Goal: Information Seeking & Learning: Compare options

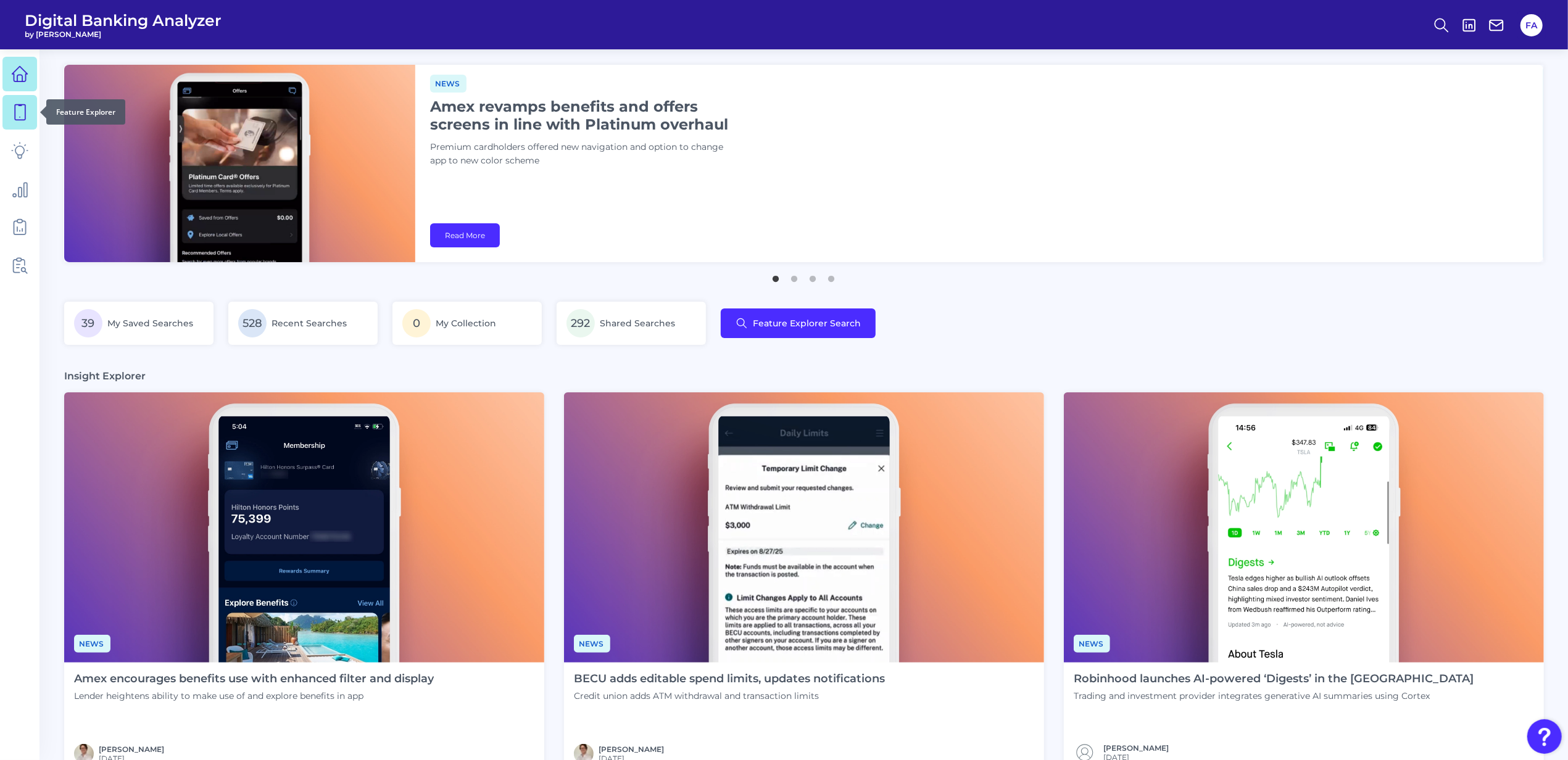
click at [20, 111] on icon at bounding box center [20, 112] width 18 height 18
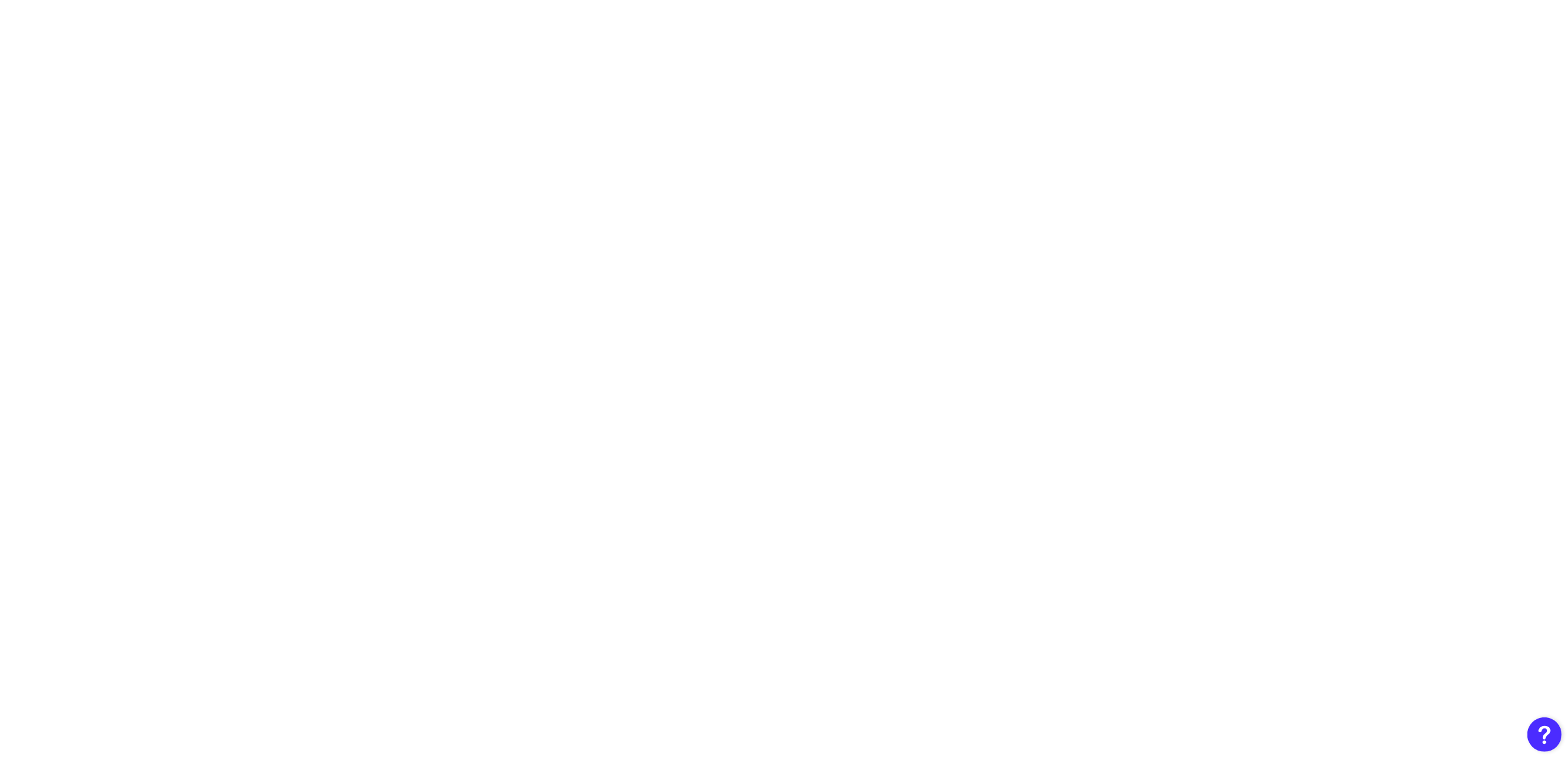
click at [1402, 99] on body at bounding box center [784, 379] width 1568 height 758
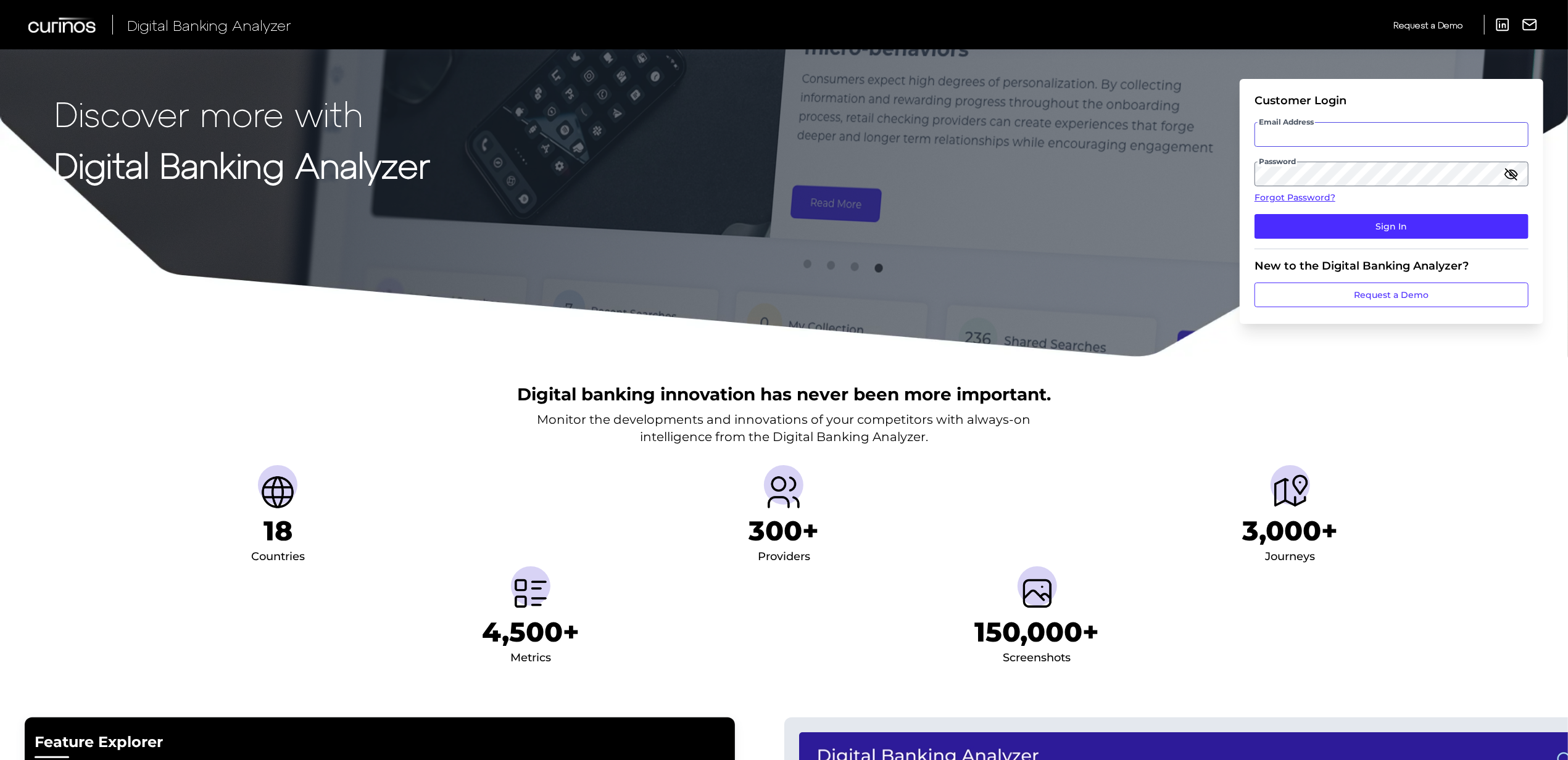
type input "[EMAIL_ADDRESS][PERSON_NAME][DOMAIN_NAME]"
click at [1353, 244] on fieldset "Customer Login Email Address [EMAIL_ADDRESS][PERSON_NAME][DOMAIN_NAME] Password…" at bounding box center [1391, 171] width 275 height 155
click at [1353, 240] on fieldset "Customer Login Email Address [EMAIL_ADDRESS][PERSON_NAME][DOMAIN_NAME] Password…" at bounding box center [1391, 171] width 275 height 155
click at [1351, 238] on fieldset "Customer Login Email Address [EMAIL_ADDRESS][PERSON_NAME][DOMAIN_NAME] Password…" at bounding box center [1391, 171] width 275 height 155
click at [1372, 225] on button "Sign In" at bounding box center [1391, 226] width 275 height 24
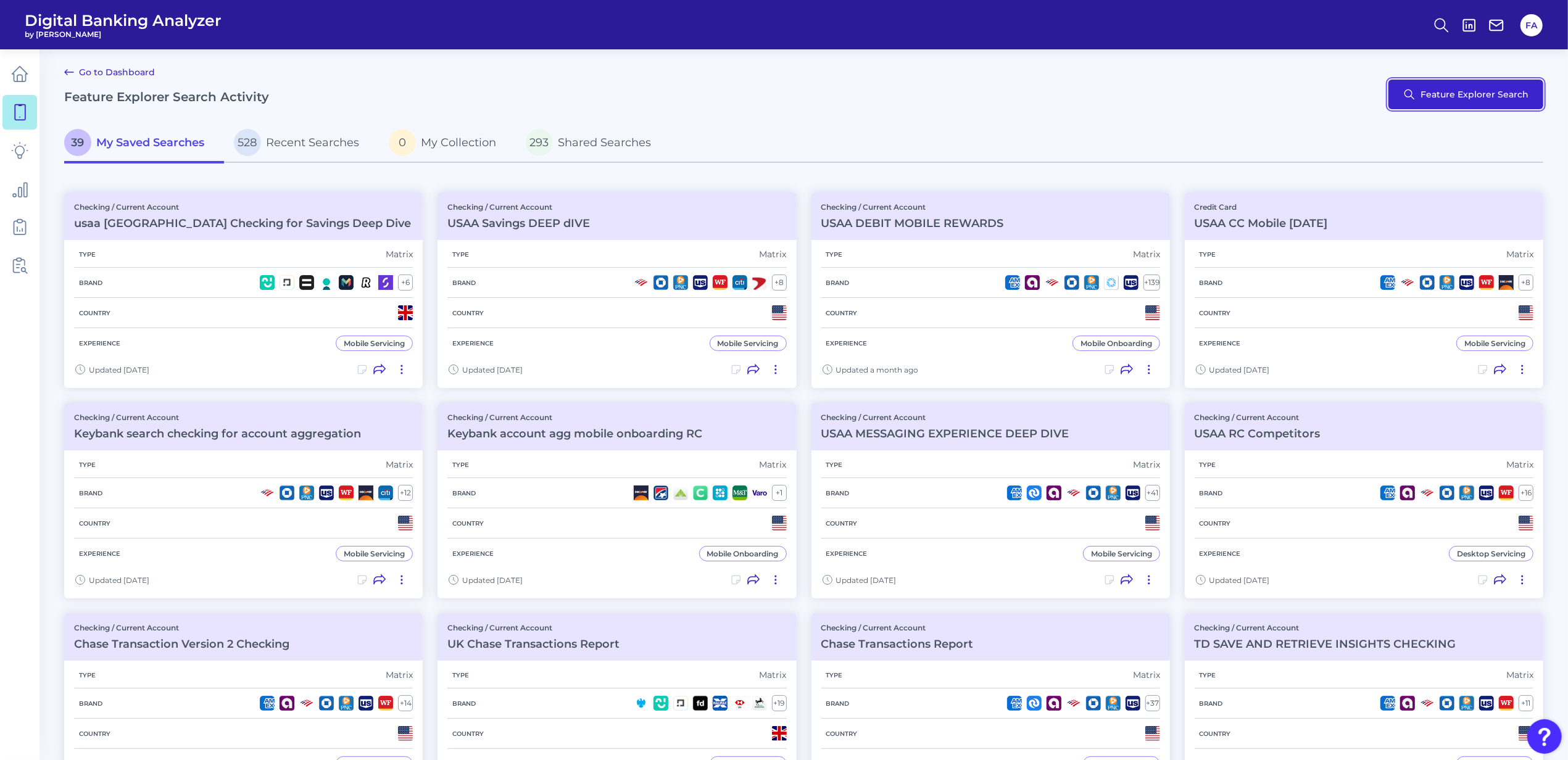
click at [1449, 85] on button "Feature Explorer Search" at bounding box center [1465, 94] width 155 height 29
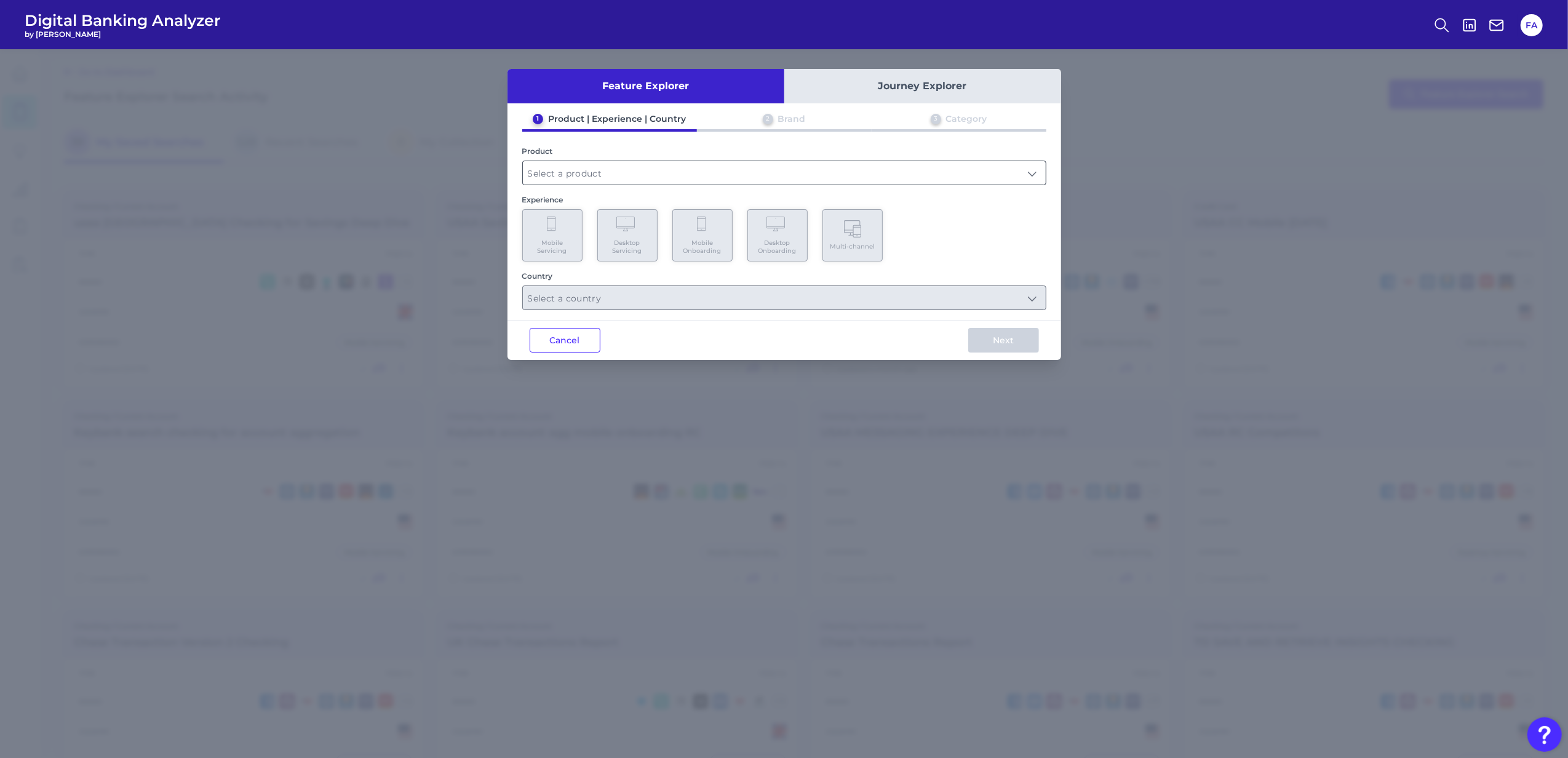
click at [832, 175] on input "text" at bounding box center [784, 173] width 523 height 23
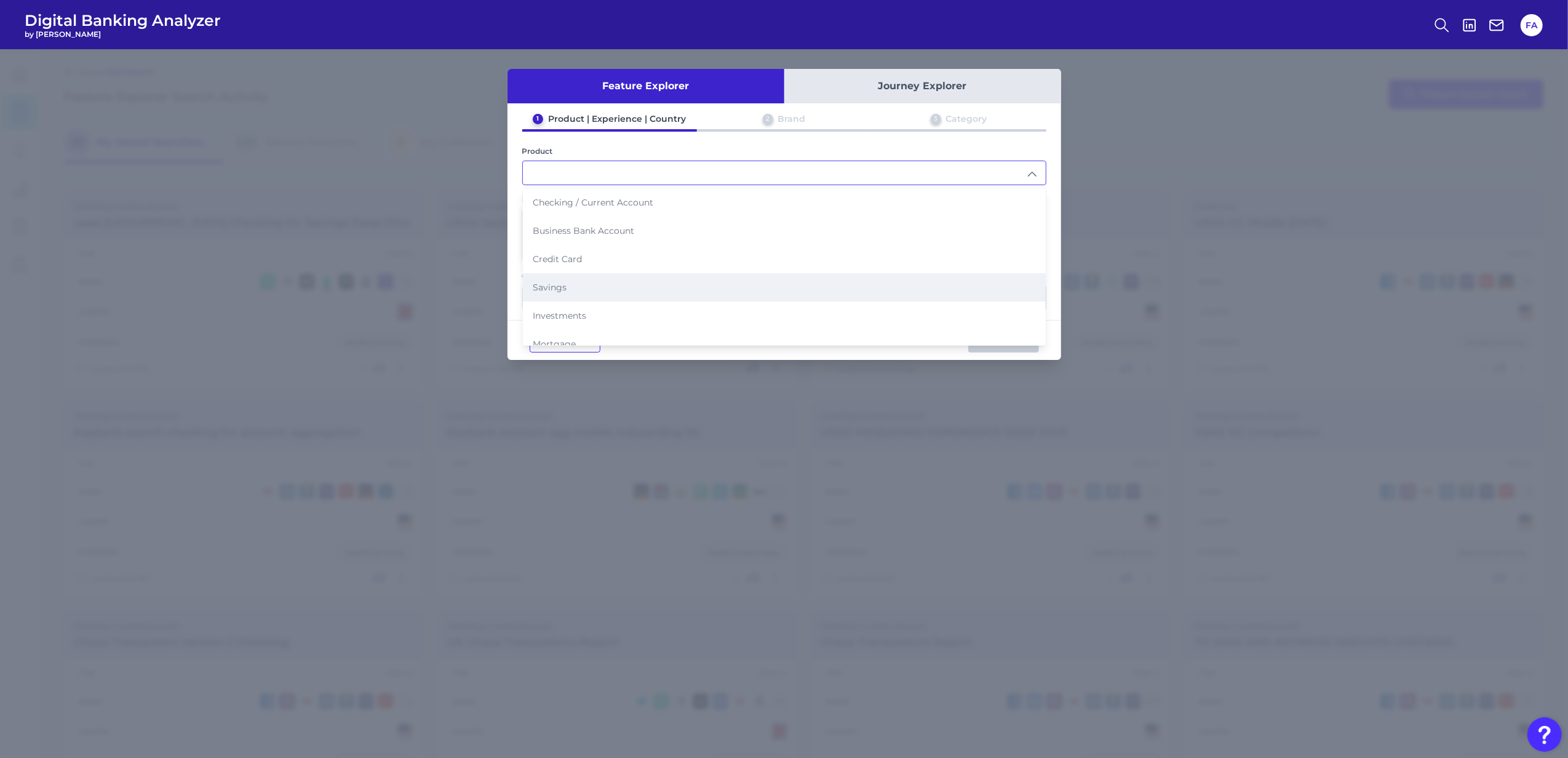
click at [696, 276] on li "Savings" at bounding box center [784, 287] width 523 height 28
type input "Savings"
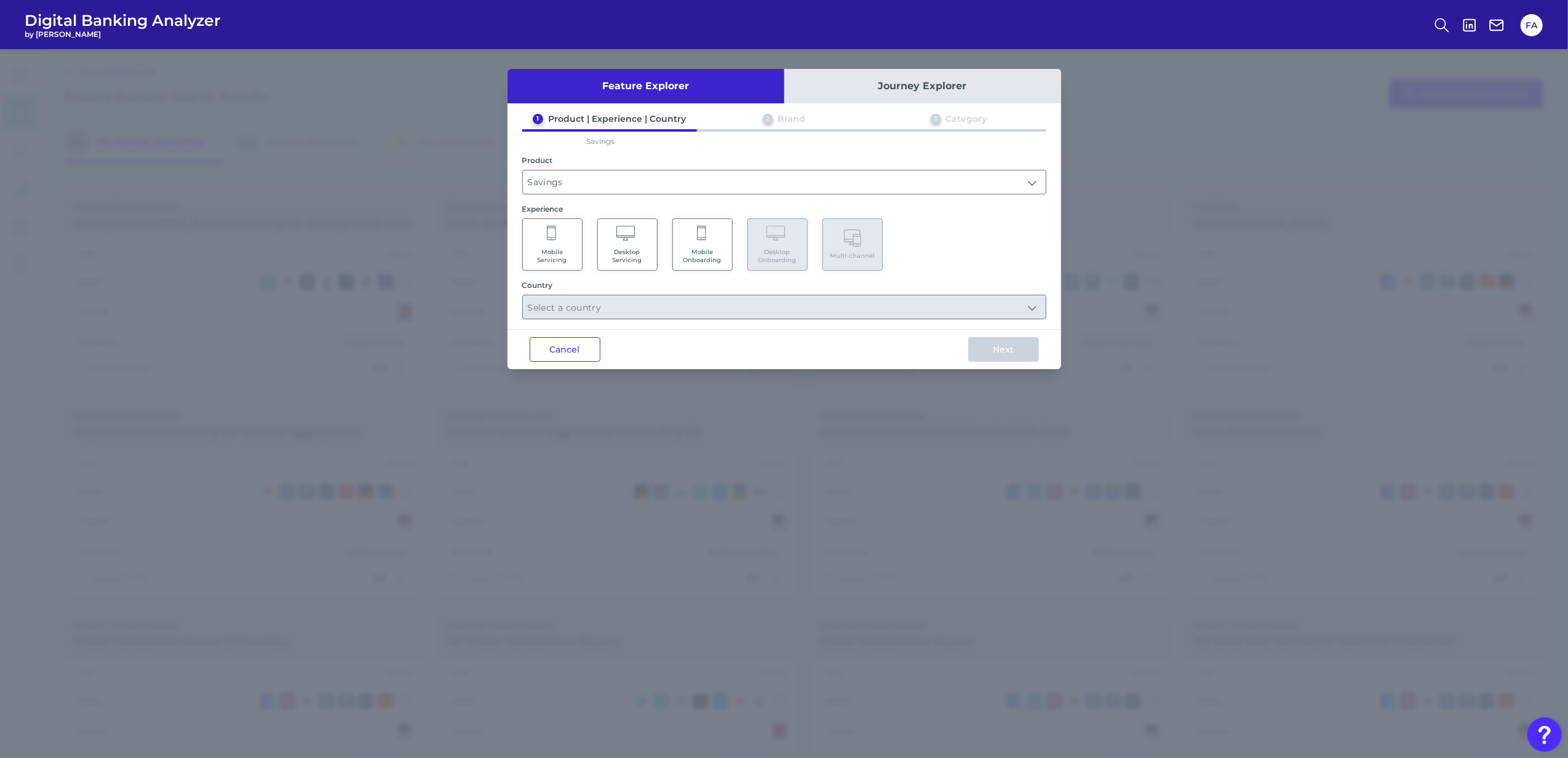
click at [515, 247] on div "1 Product | Experience | Country 2 Brand 3 Category Savings Product Savings Sav…" at bounding box center [784, 216] width 554 height 207
drag, startPoint x: 524, startPoint y: 247, endPoint x: 533, endPoint y: 264, distance: 19.2
click at [525, 247] on Servicing "Mobile Servicing" at bounding box center [552, 245] width 60 height 53
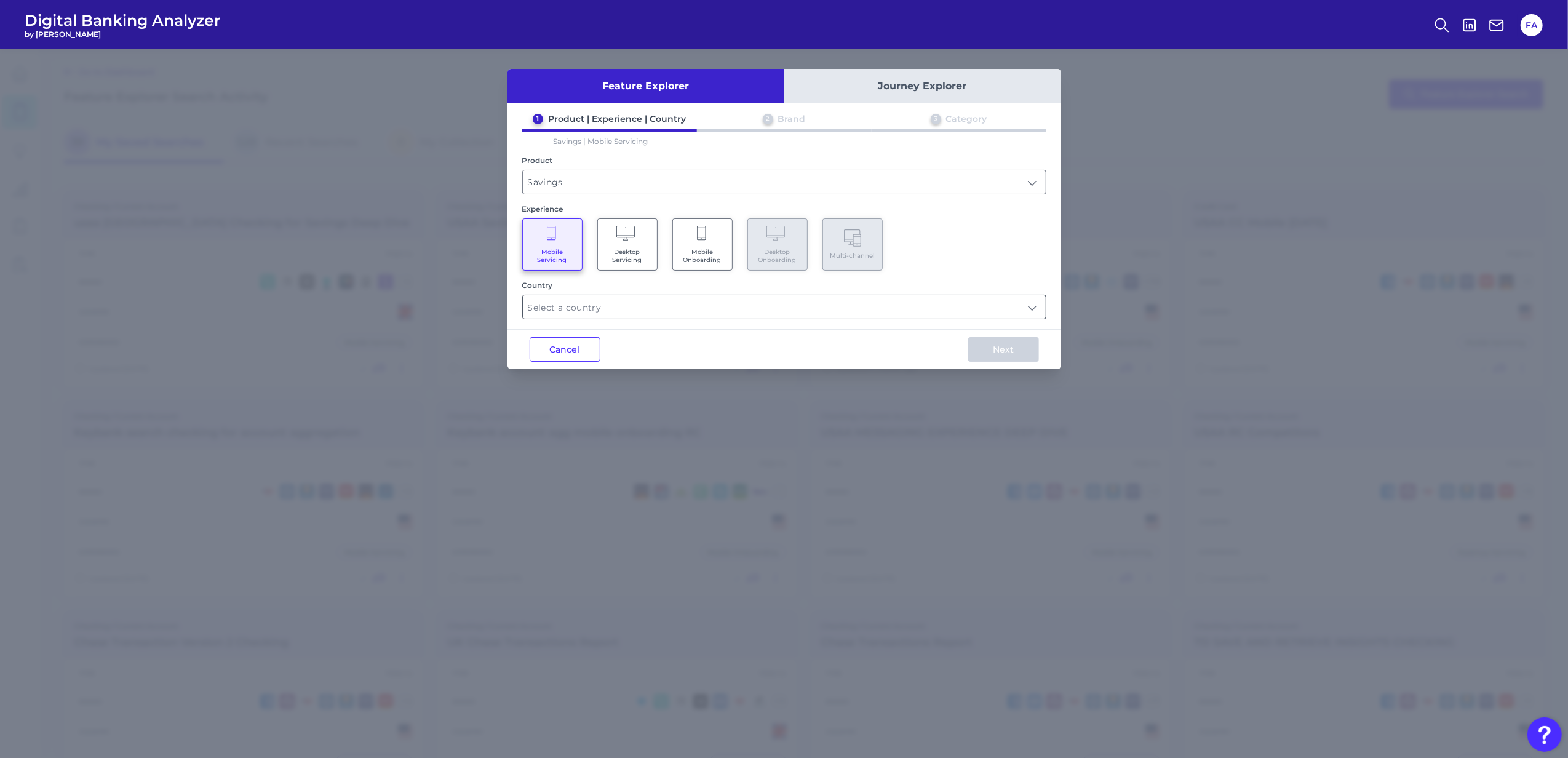
click at [592, 304] on input "text" at bounding box center [784, 307] width 523 height 23
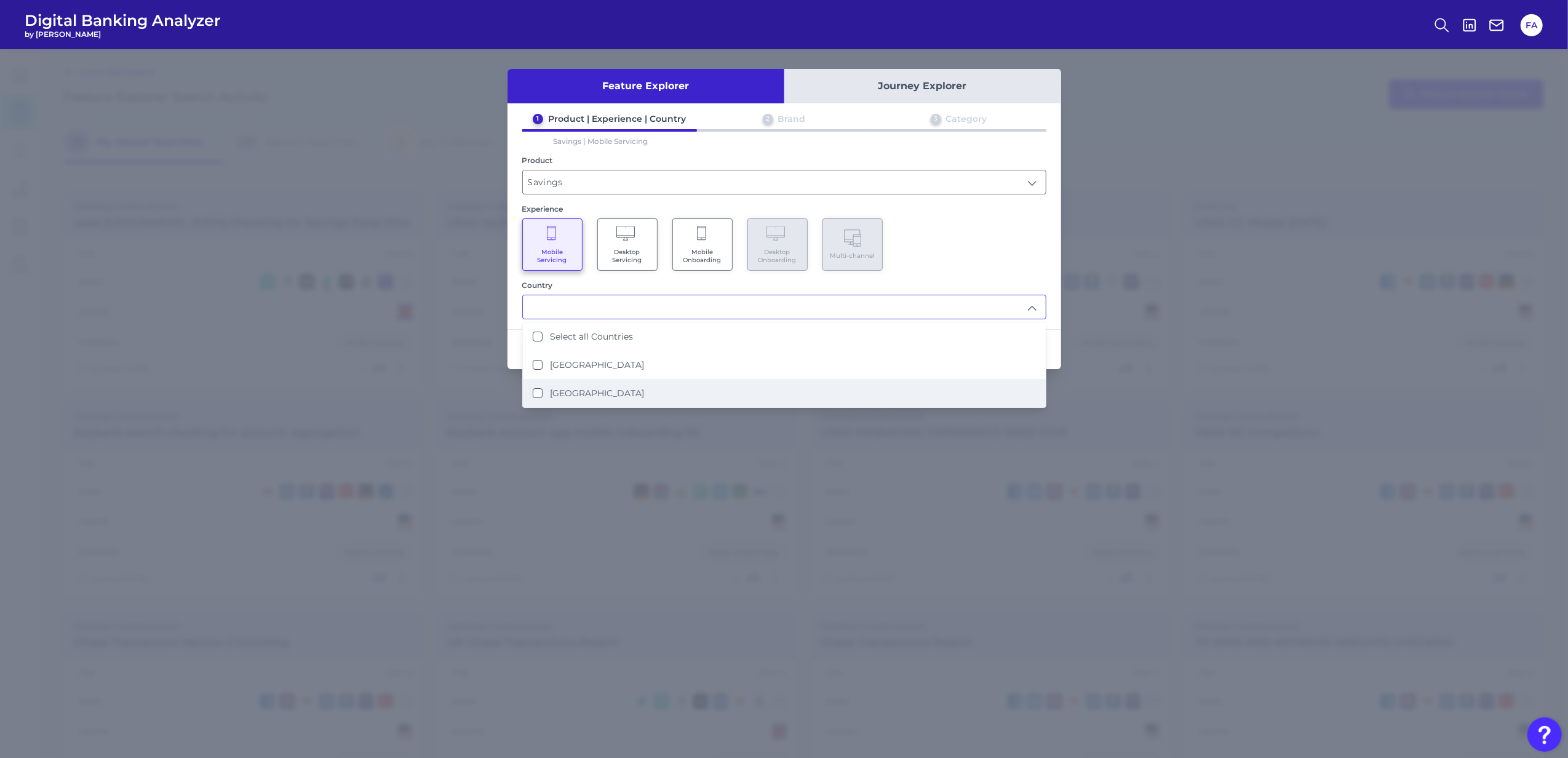
click at [636, 387] on li "[GEOGRAPHIC_DATA]" at bounding box center [784, 393] width 523 height 28
type input "[GEOGRAPHIC_DATA]"
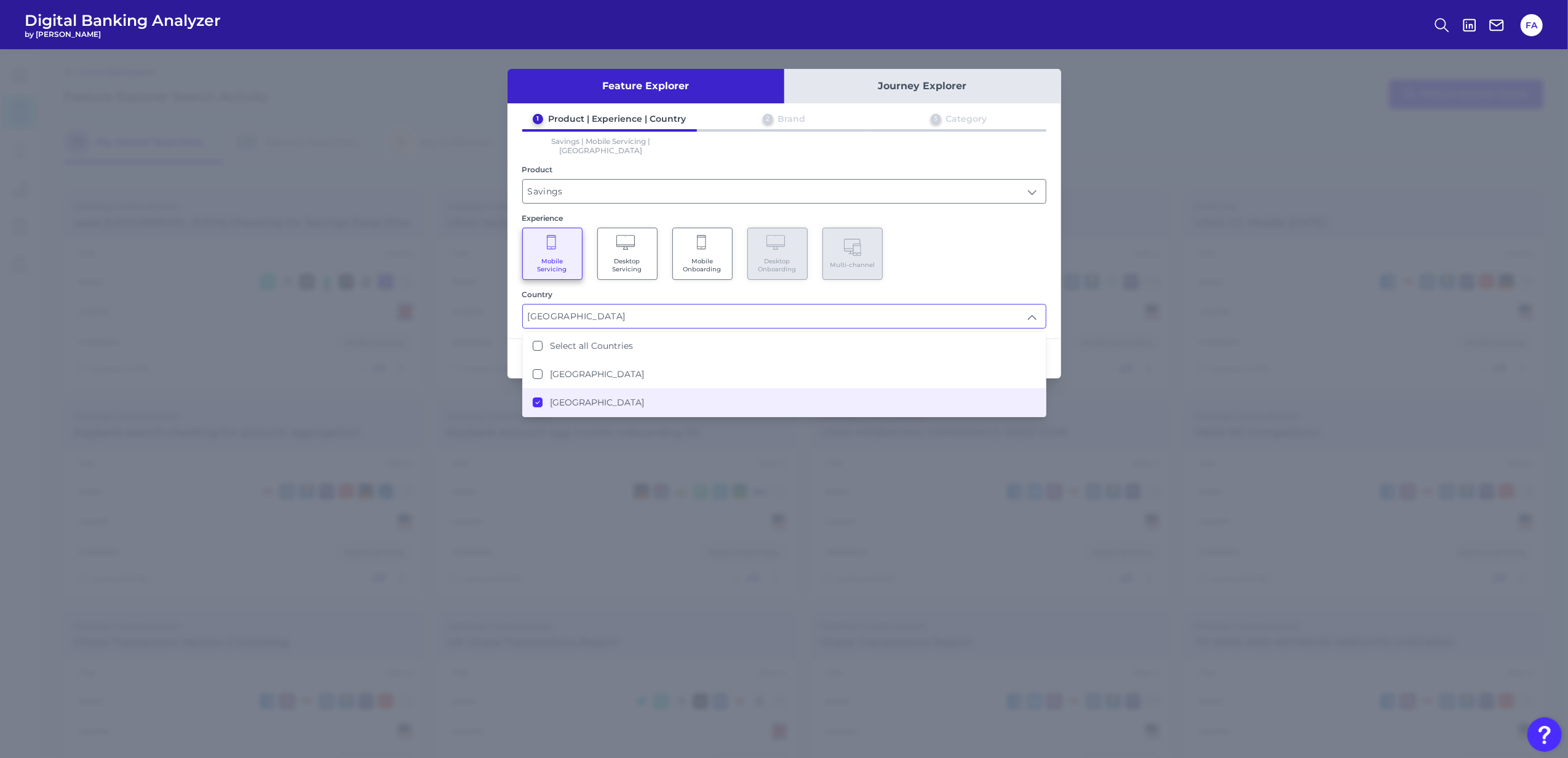
click at [928, 213] on div "Experience" at bounding box center [784, 217] width 524 height 9
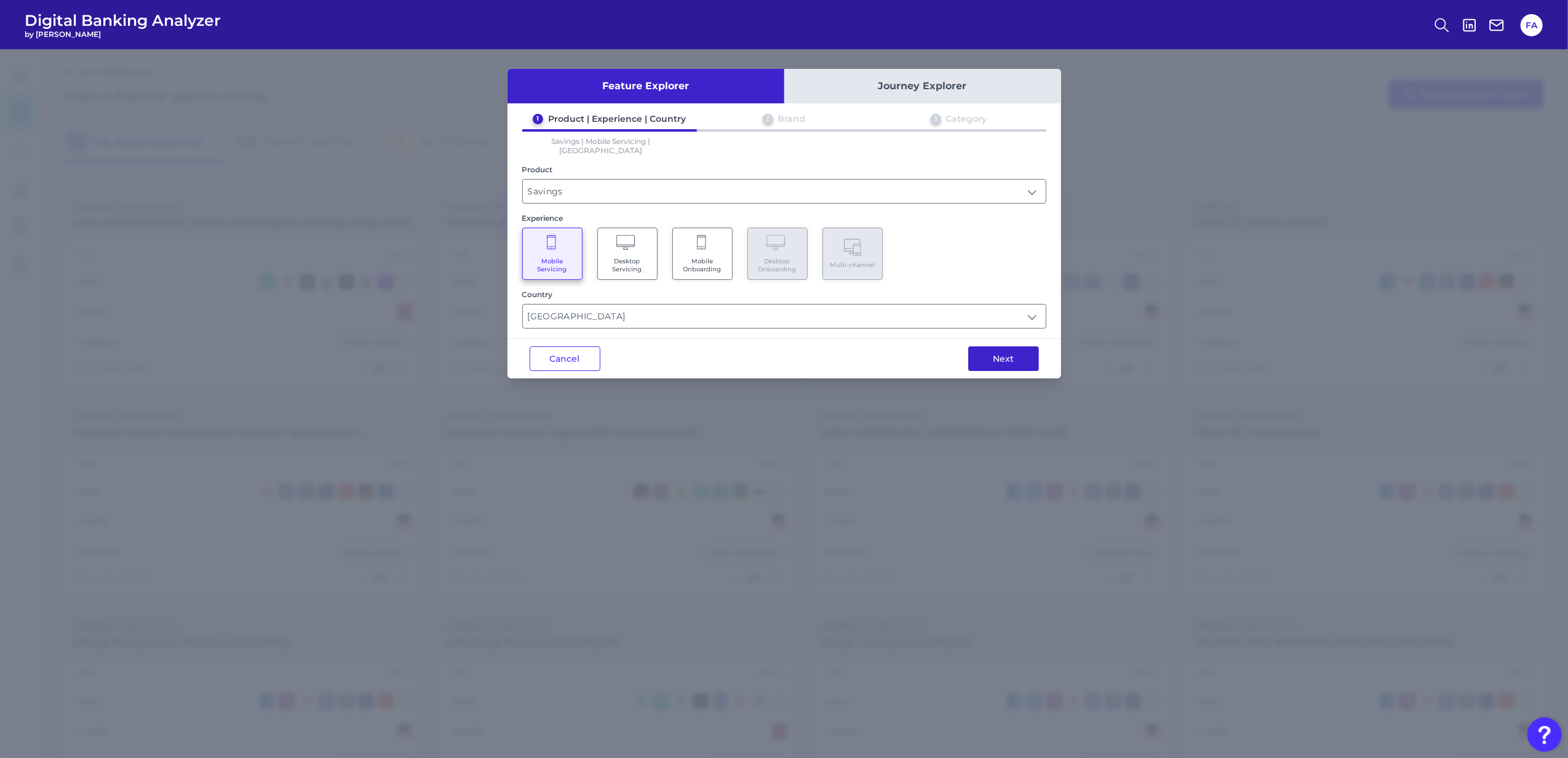
click at [1005, 356] on button "Next" at bounding box center [1003, 359] width 71 height 24
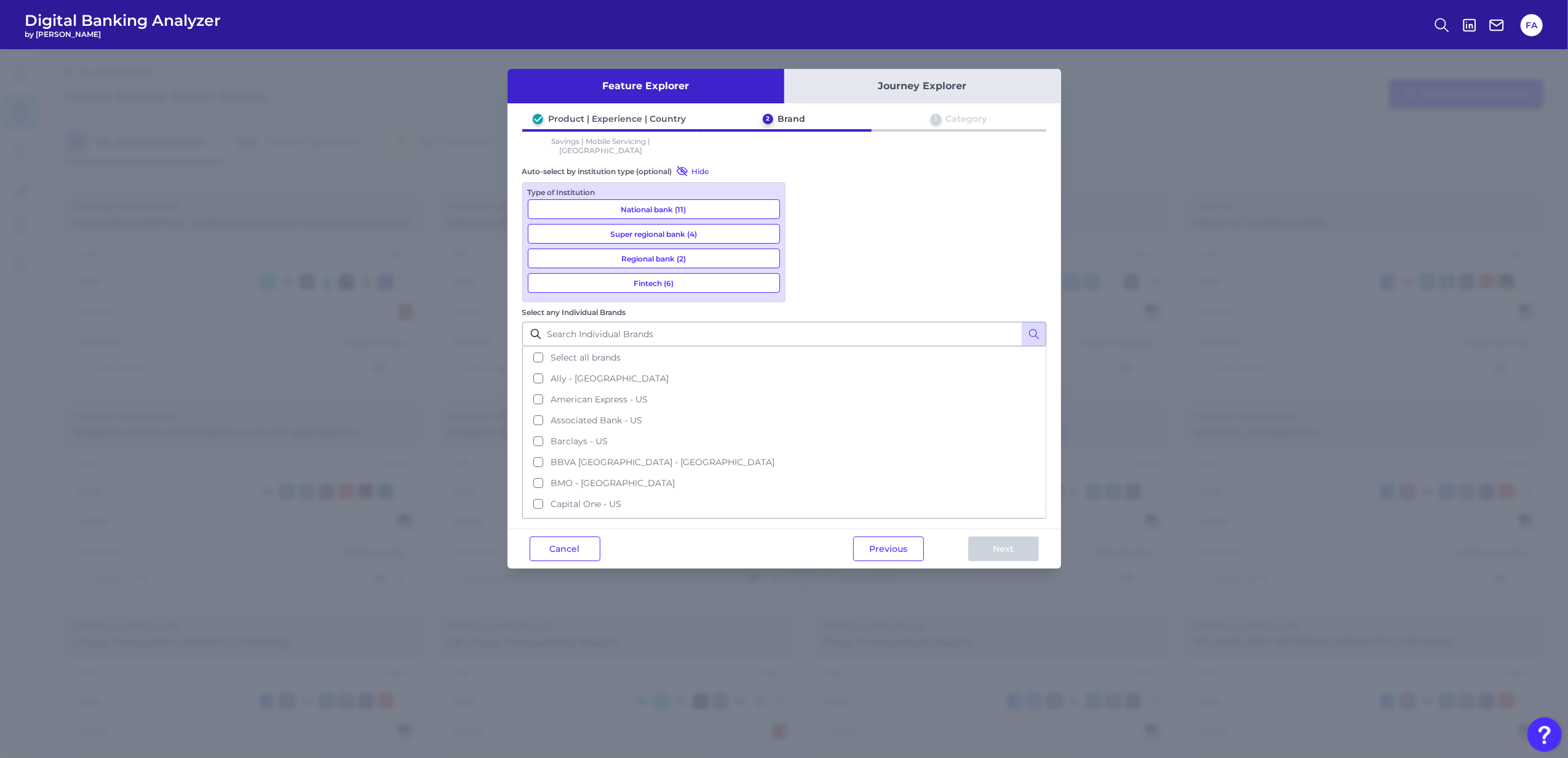
click at [624, 200] on button "National bank (11)" at bounding box center [653, 209] width 252 height 19
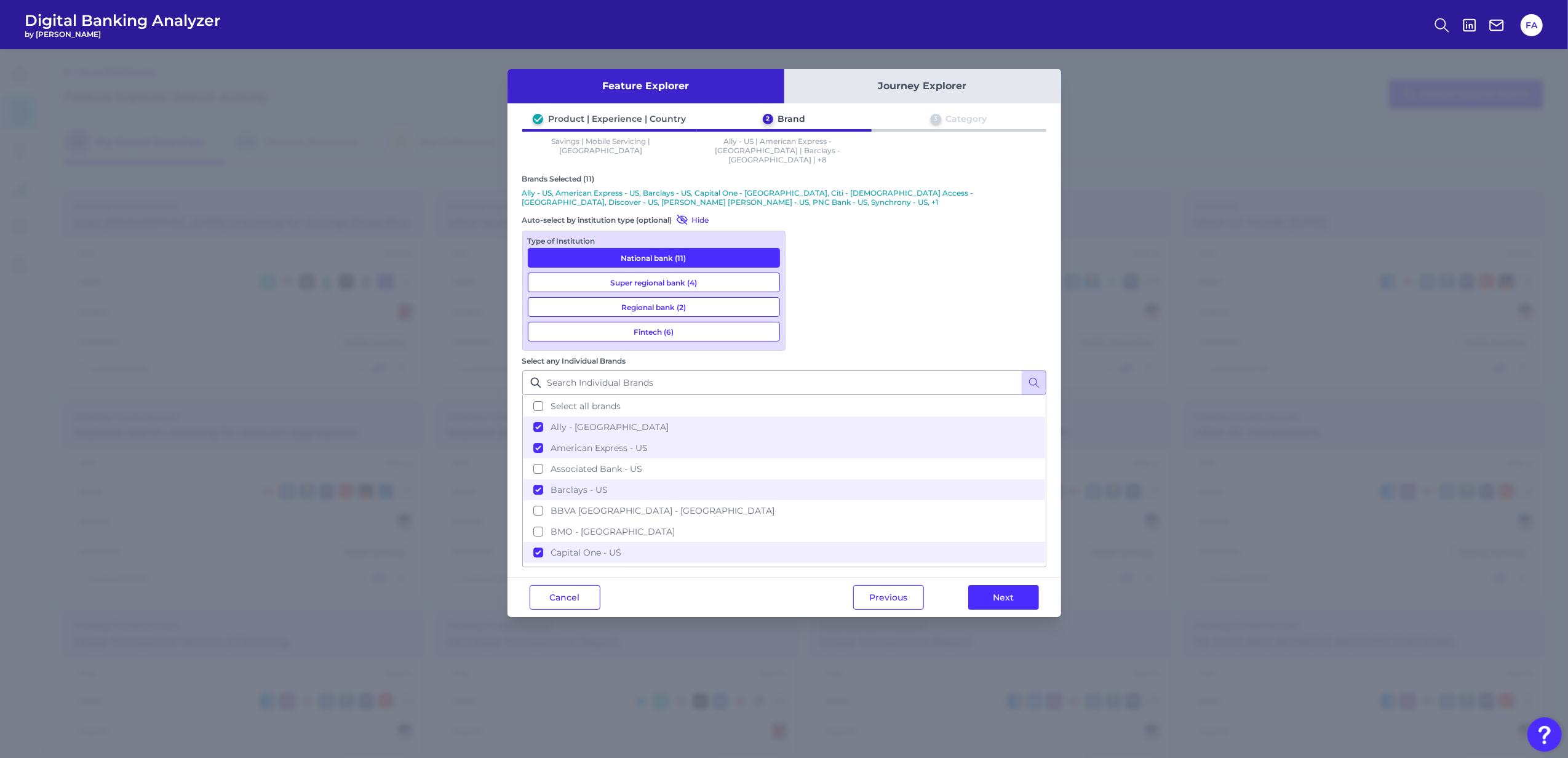
click at [681, 273] on button "Super regional bank (4)" at bounding box center [653, 283] width 252 height 19
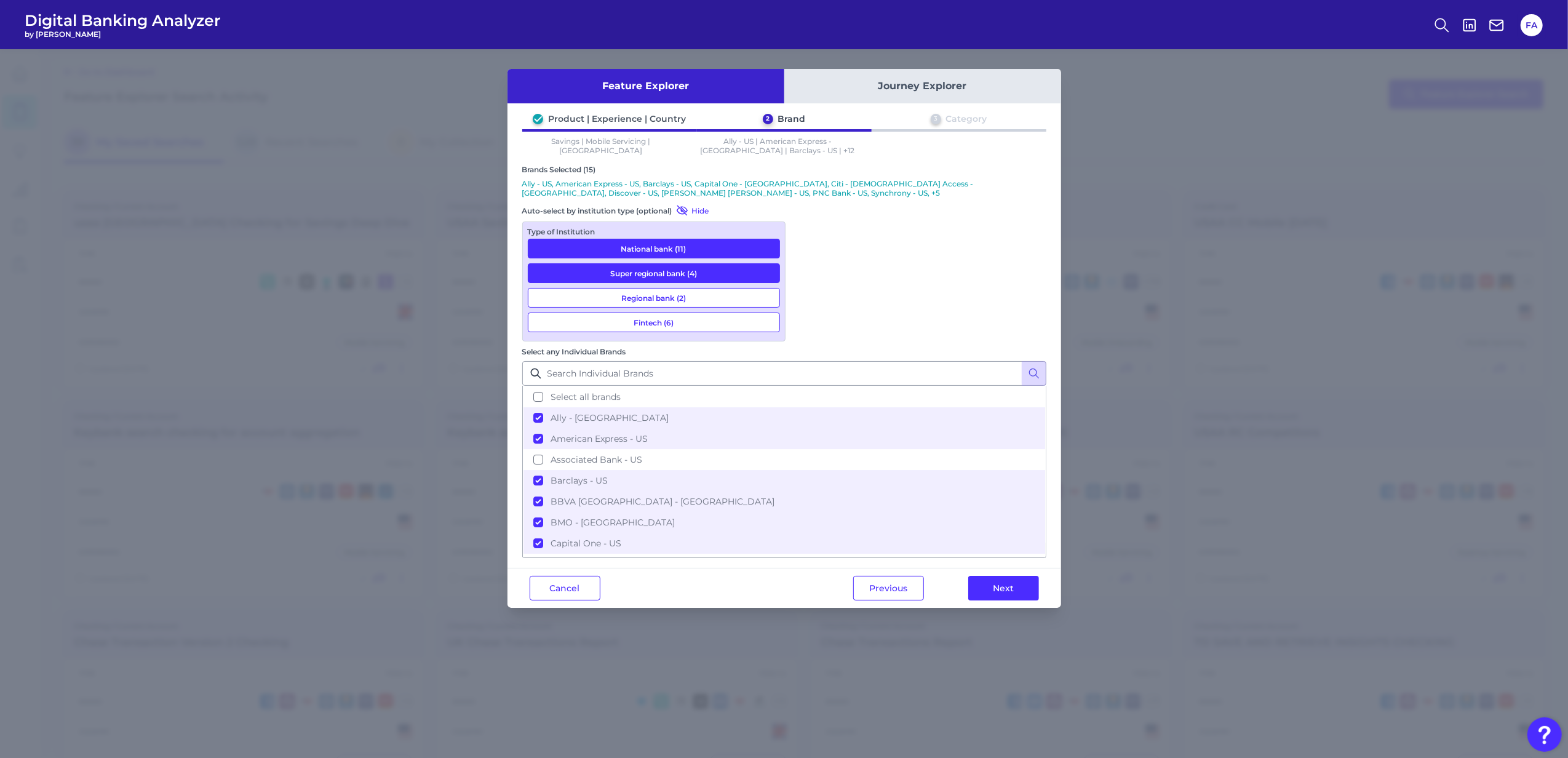
click at [688, 308] on div "Type of Institution National bank (11) Super regional bank (4) Regional bank (2…" at bounding box center [653, 281] width 263 height 120
drag, startPoint x: 685, startPoint y: 295, endPoint x: 683, endPoint y: 312, distance: 17.1
click at [685, 296] on button "Regional bank (2)" at bounding box center [653, 298] width 252 height 19
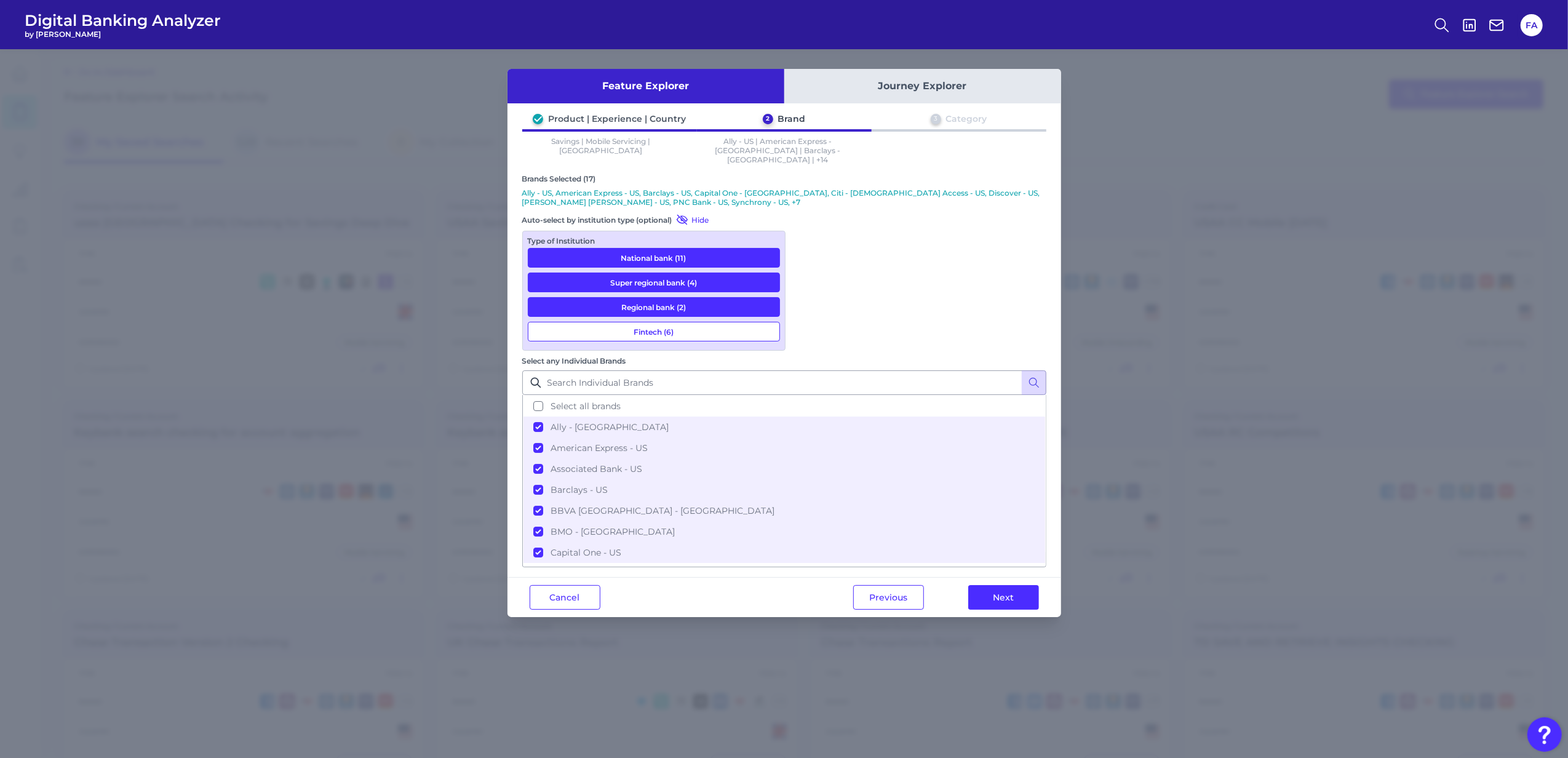
click at [685, 322] on button "Fintech (6)" at bounding box center [653, 331] width 252 height 19
click at [968, 578] on div "Previous Next" at bounding box center [947, 597] width 230 height 39
click at [976, 586] on button "Next" at bounding box center [1003, 597] width 71 height 24
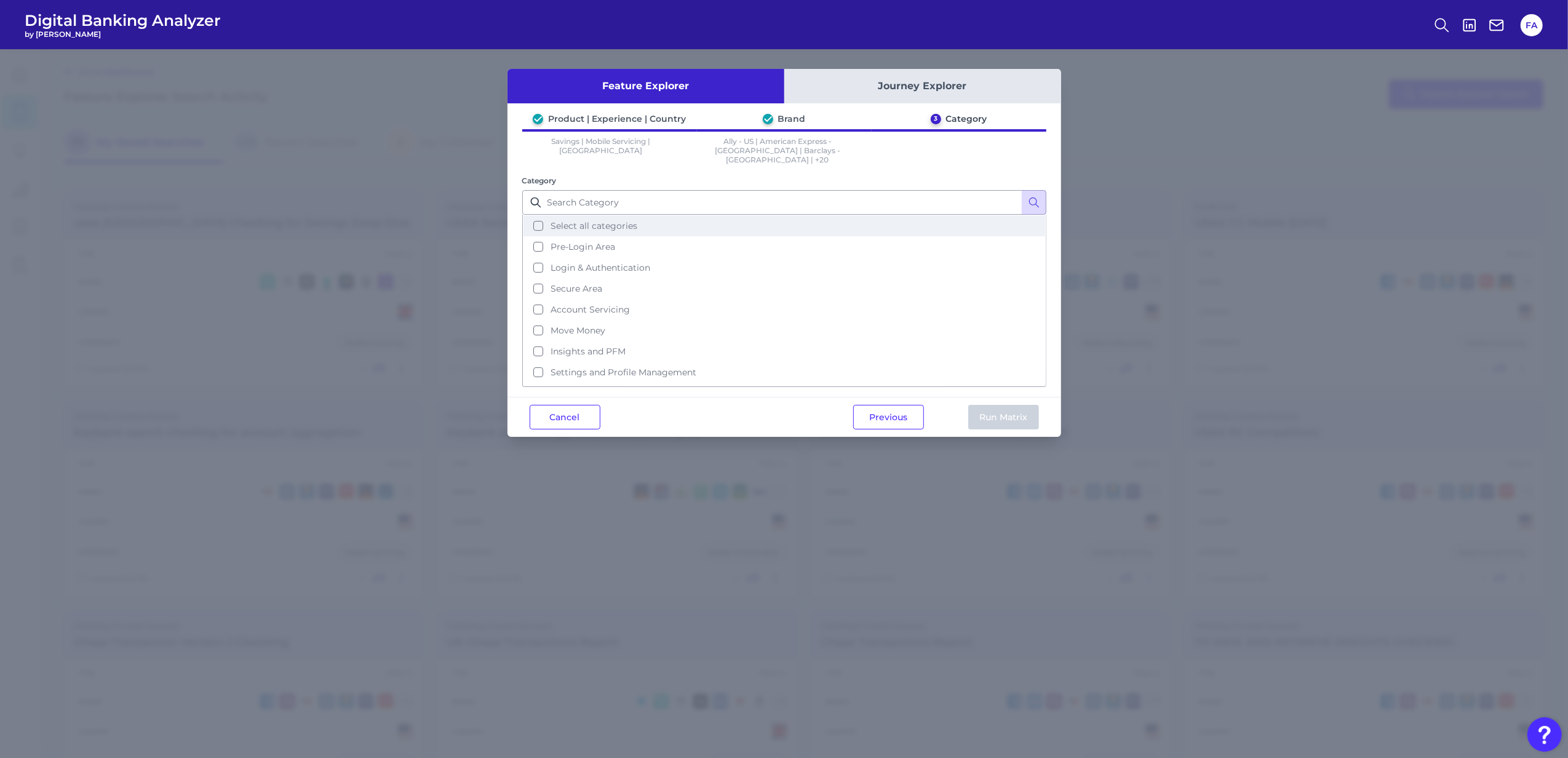
click at [620, 225] on button "Select all categories" at bounding box center [785, 225] width 522 height 20
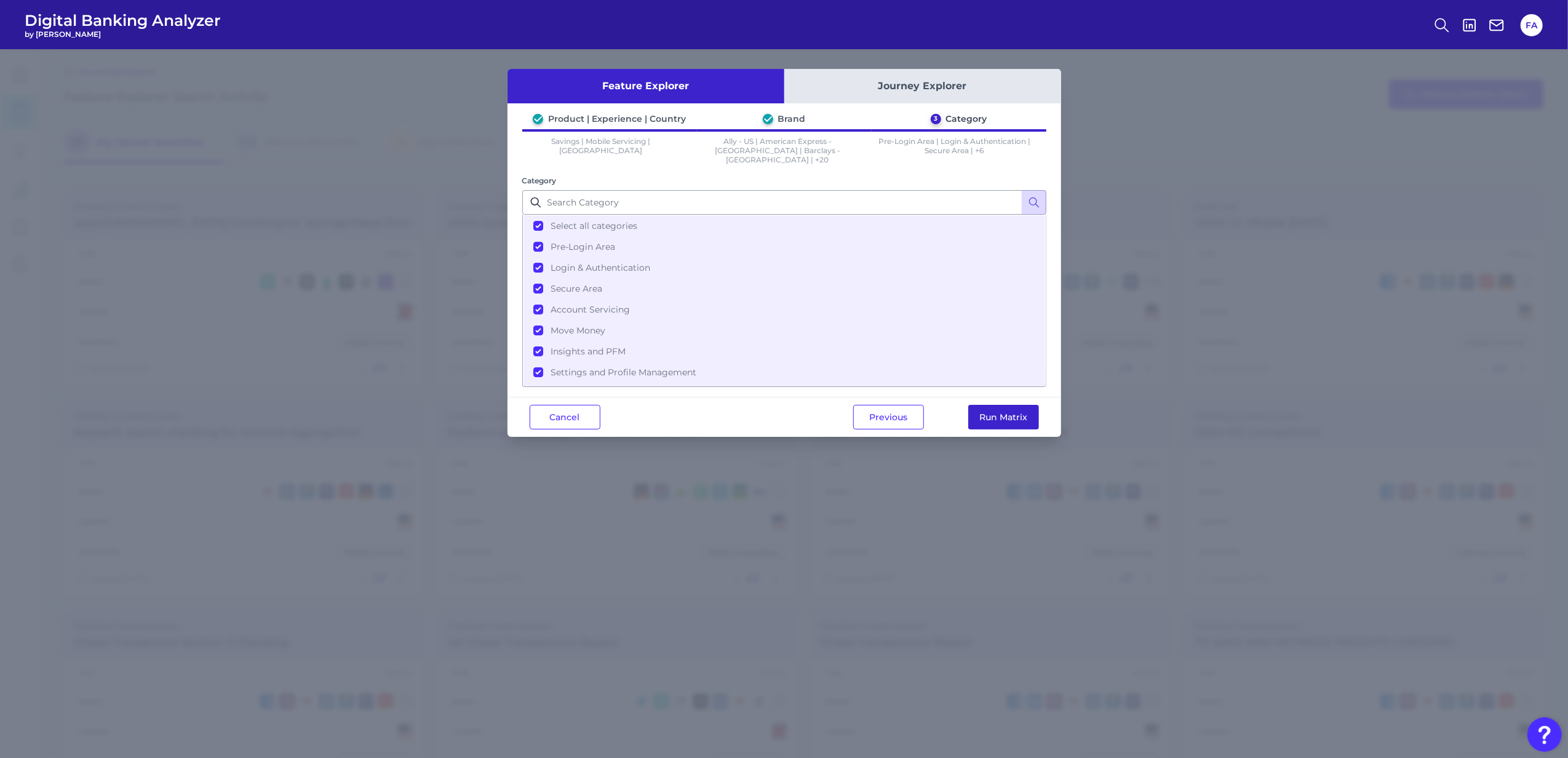
click at [1023, 414] on button "Run Matrix" at bounding box center [1003, 417] width 71 height 24
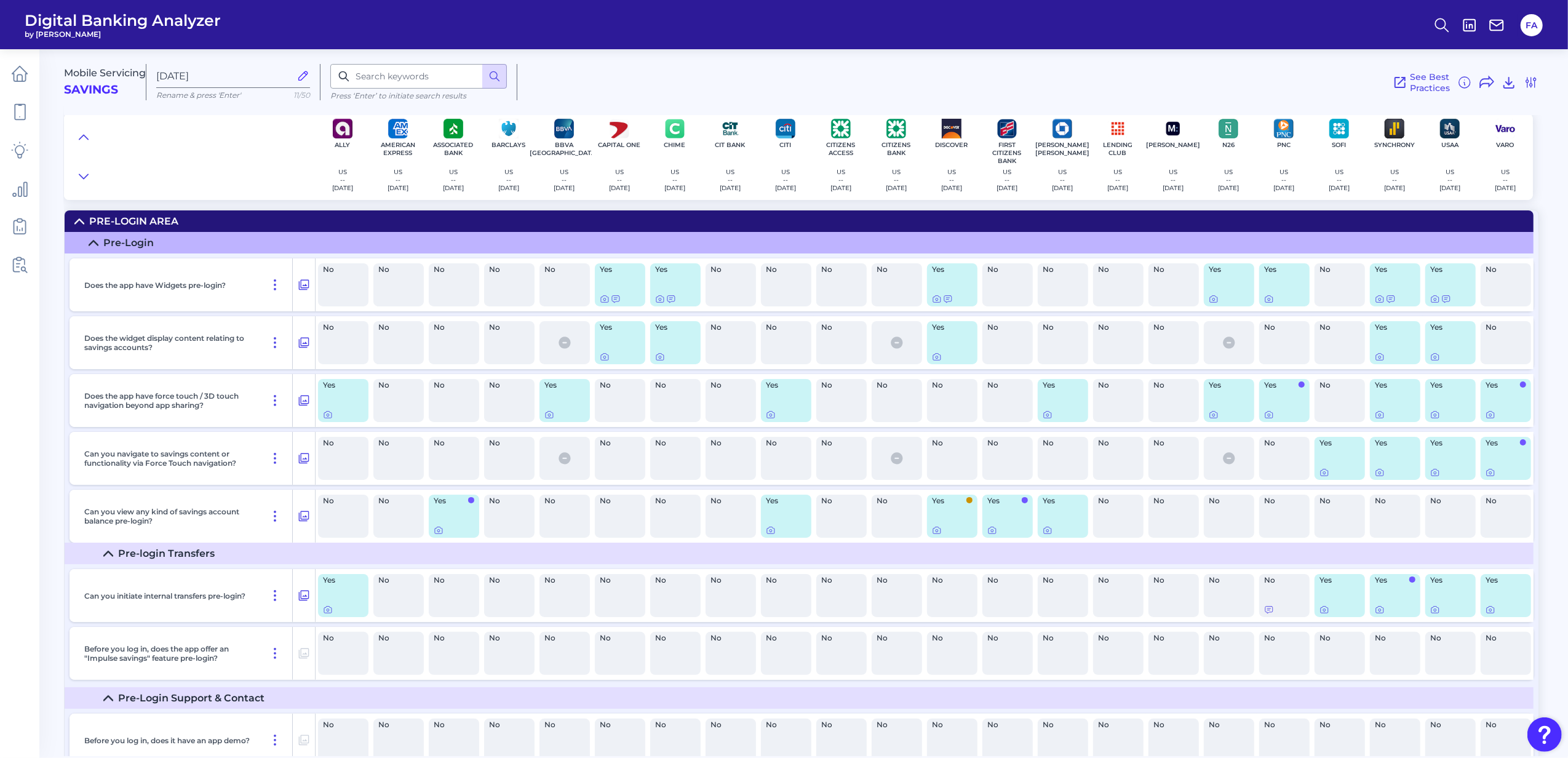
click at [94, 218] on div "Pre-Login Area" at bounding box center [134, 221] width 90 height 12
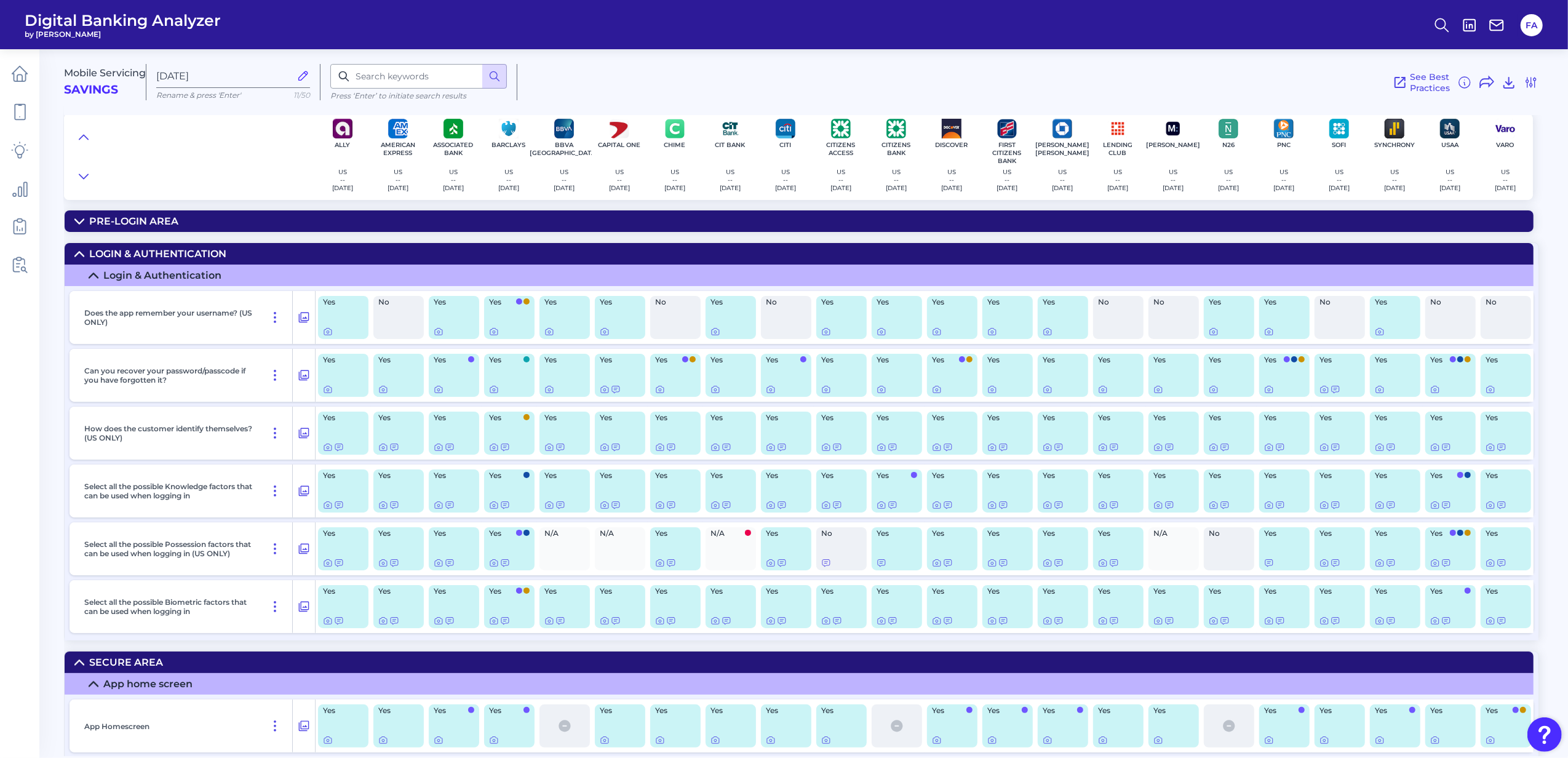
click at [93, 148] on div at bounding box center [84, 157] width 19 height 57
click at [84, 145] on button at bounding box center [84, 137] width 19 height 18
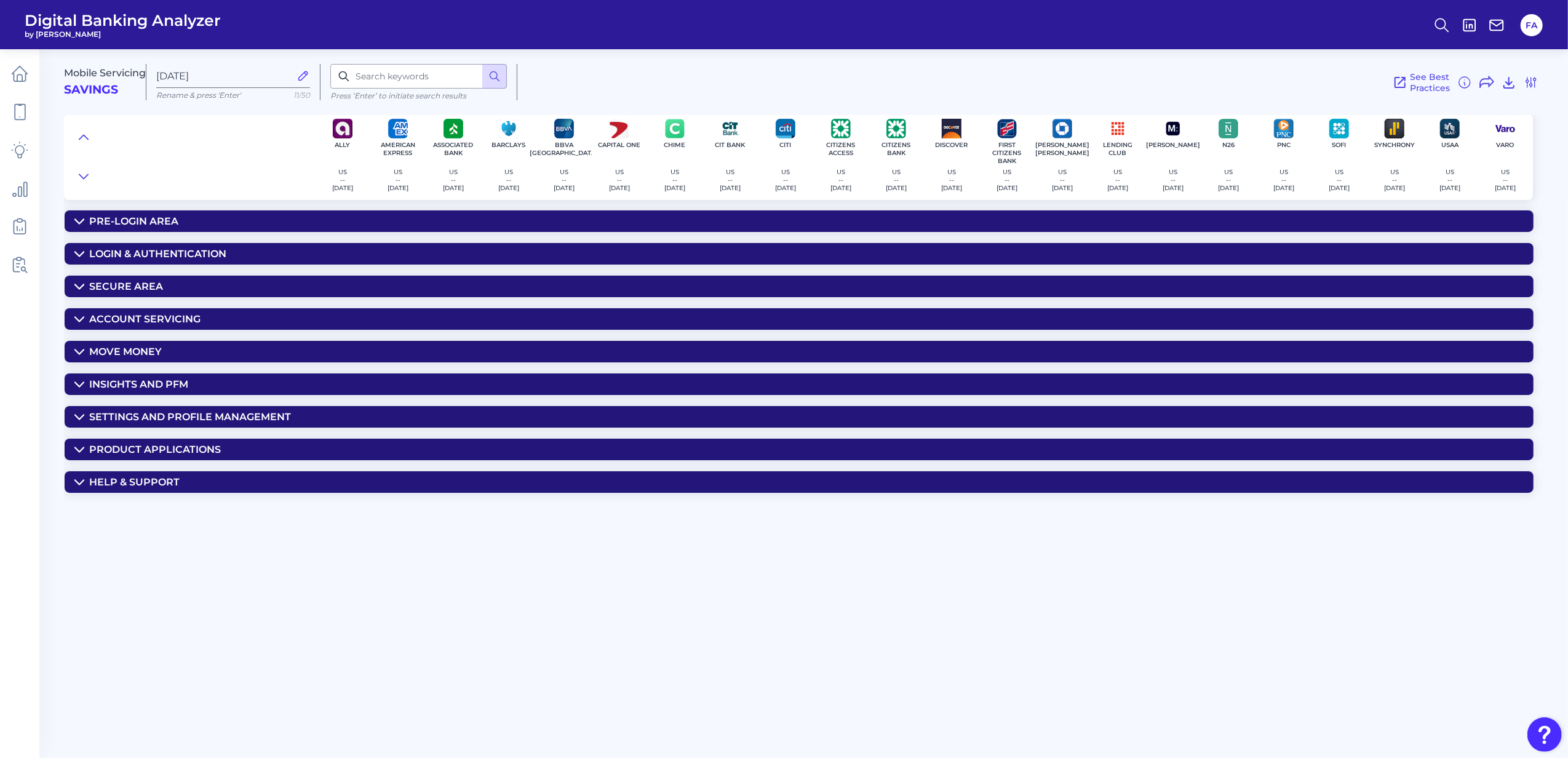
click at [99, 285] on div "Secure Area" at bounding box center [127, 286] width 74 height 12
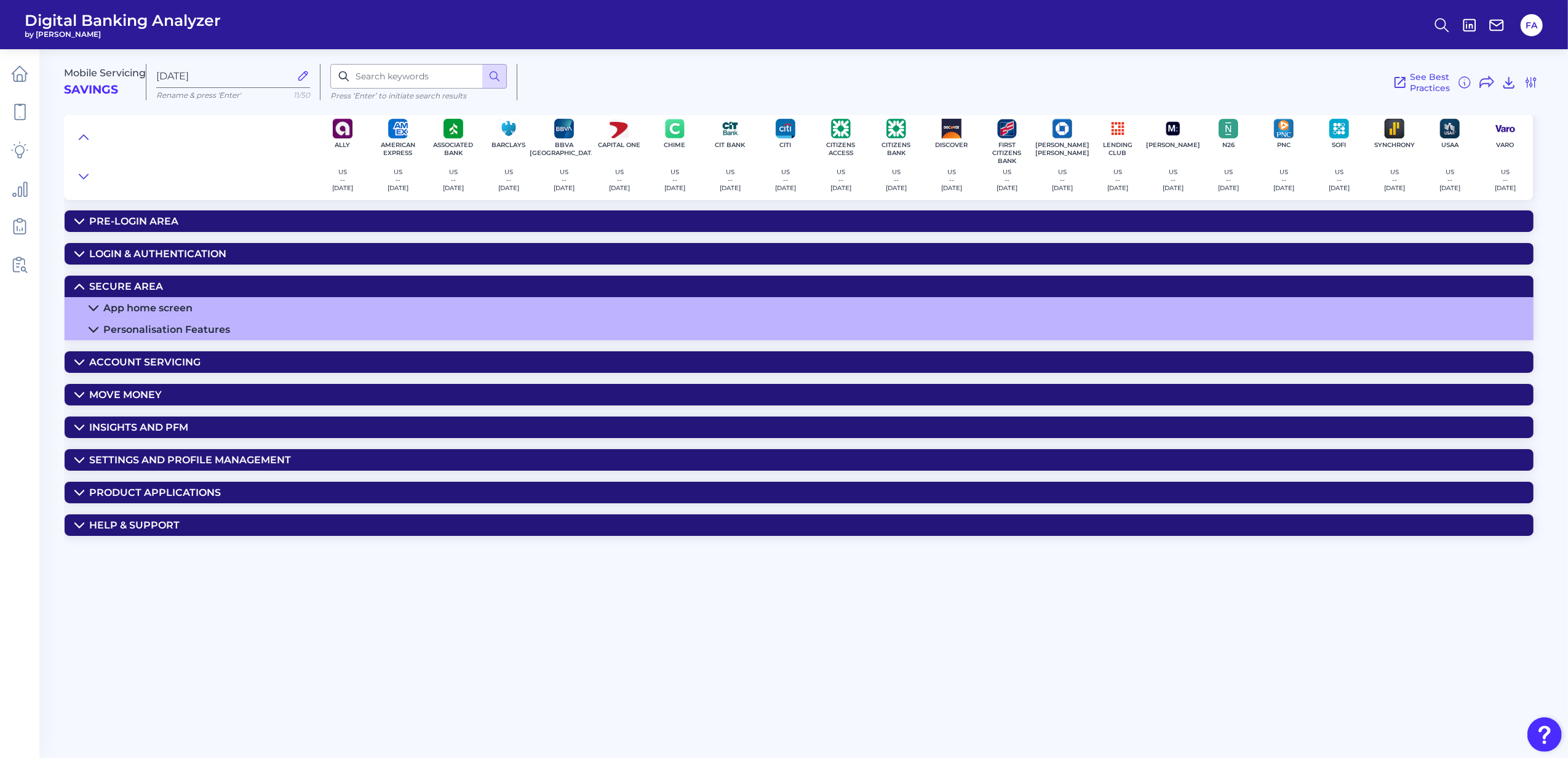
click at [109, 301] on summary "App home screen" at bounding box center [799, 308] width 1470 height 21
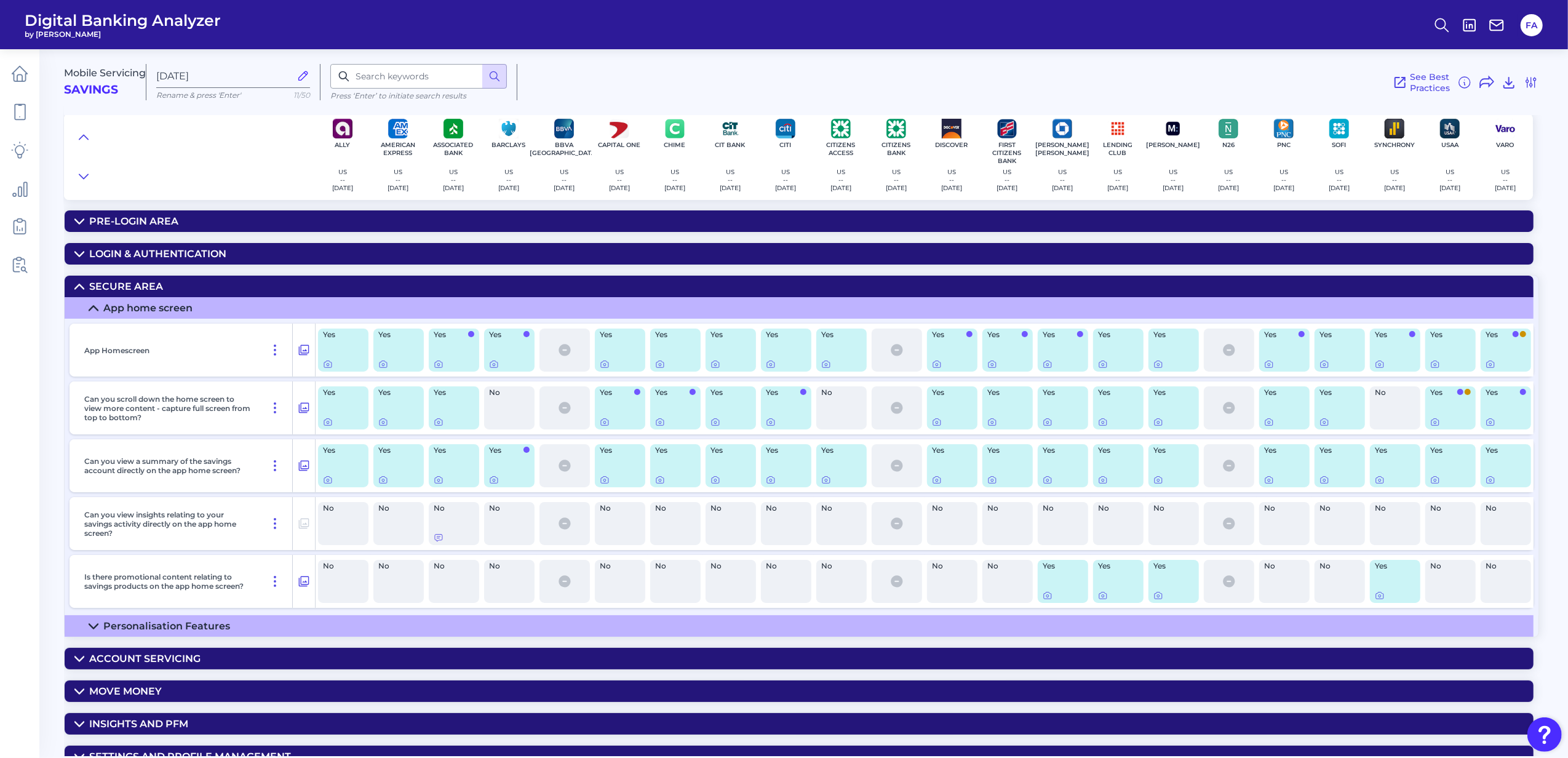
click at [171, 630] on div "Personalisation Features" at bounding box center [167, 626] width 127 height 12
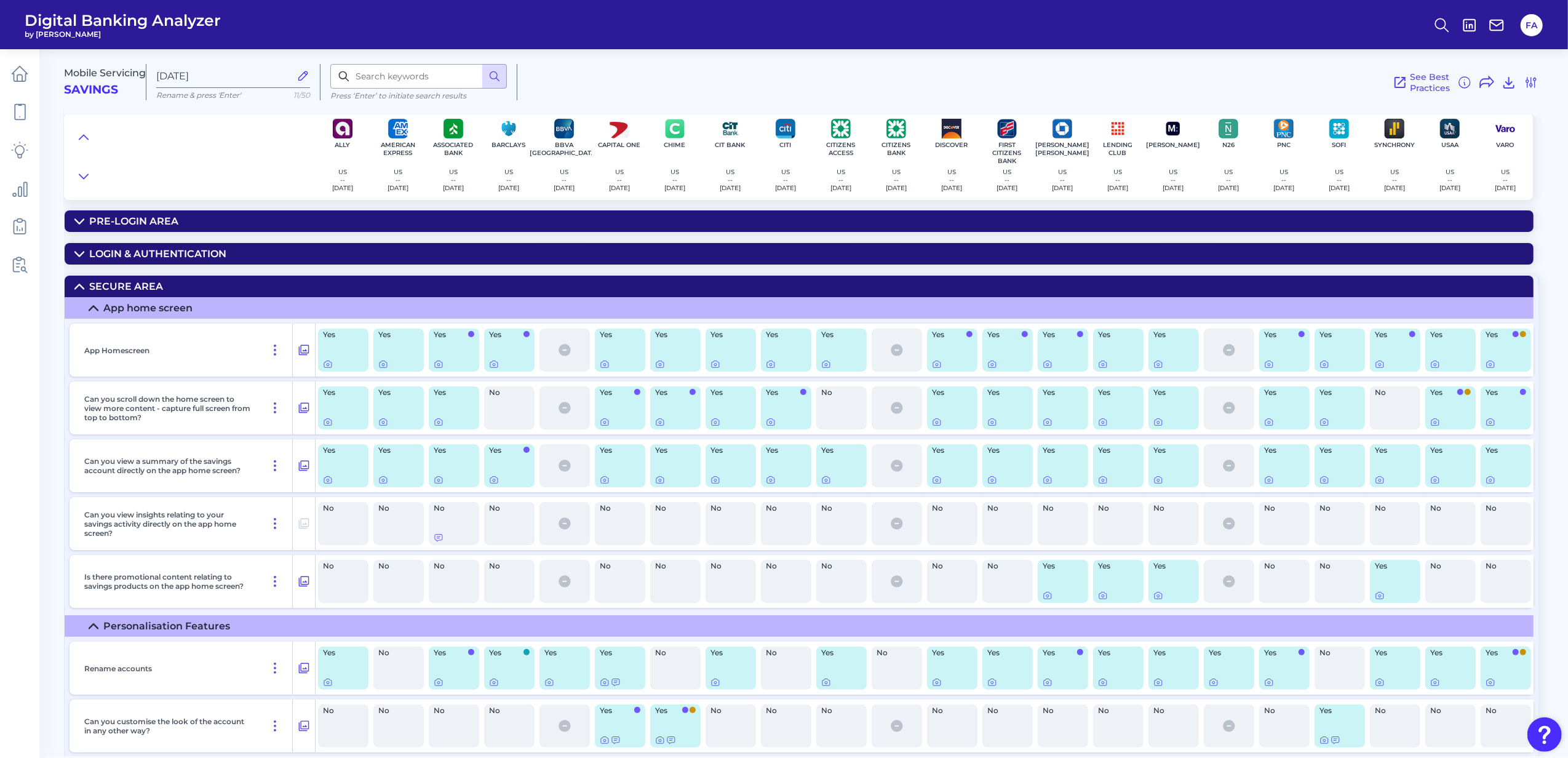
click at [171, 630] on div "Personalisation Features" at bounding box center [167, 626] width 127 height 12
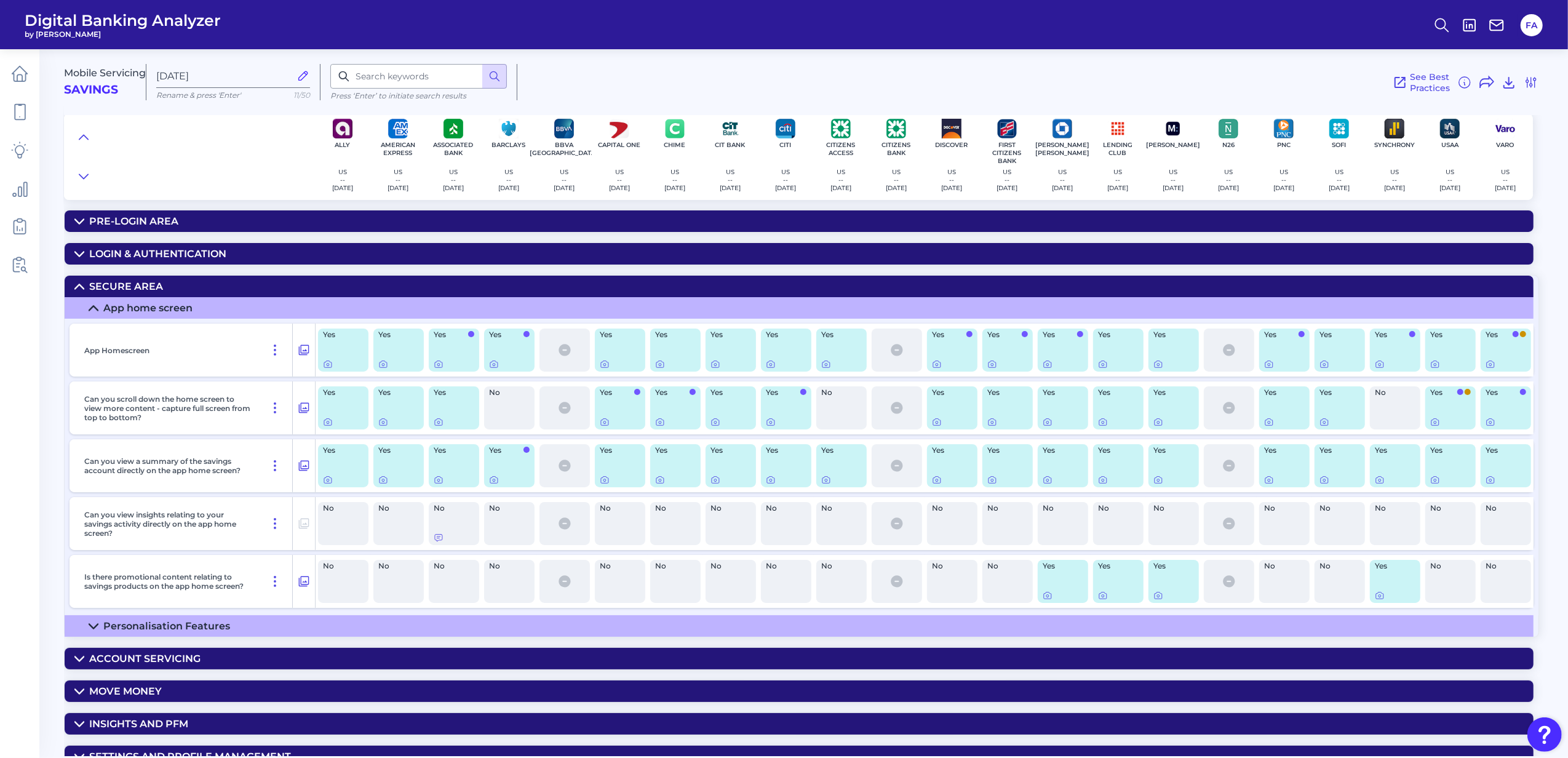
scroll to position [87, 0]
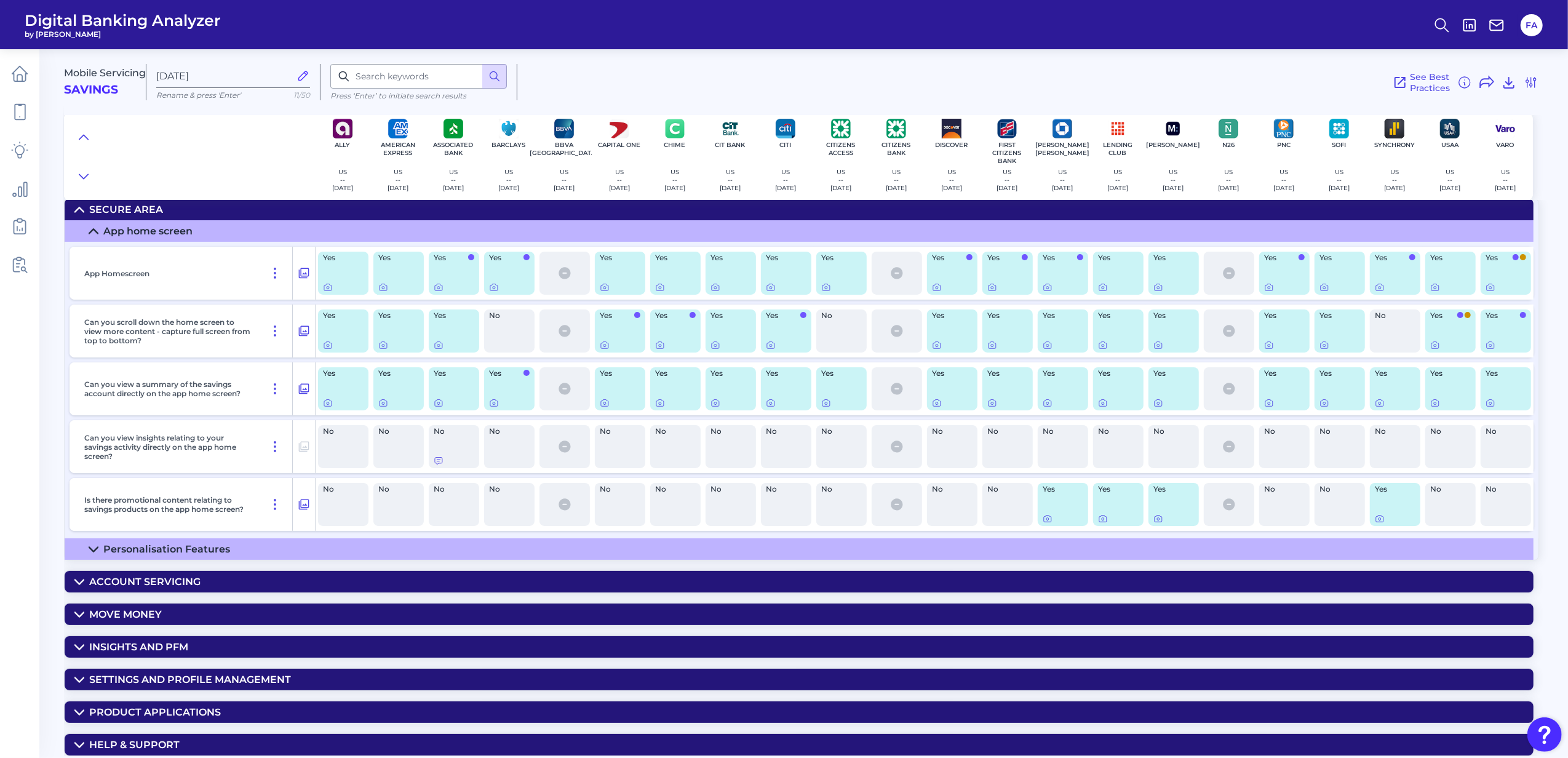
click at [83, 578] on icon at bounding box center [79, 583] width 10 height 10
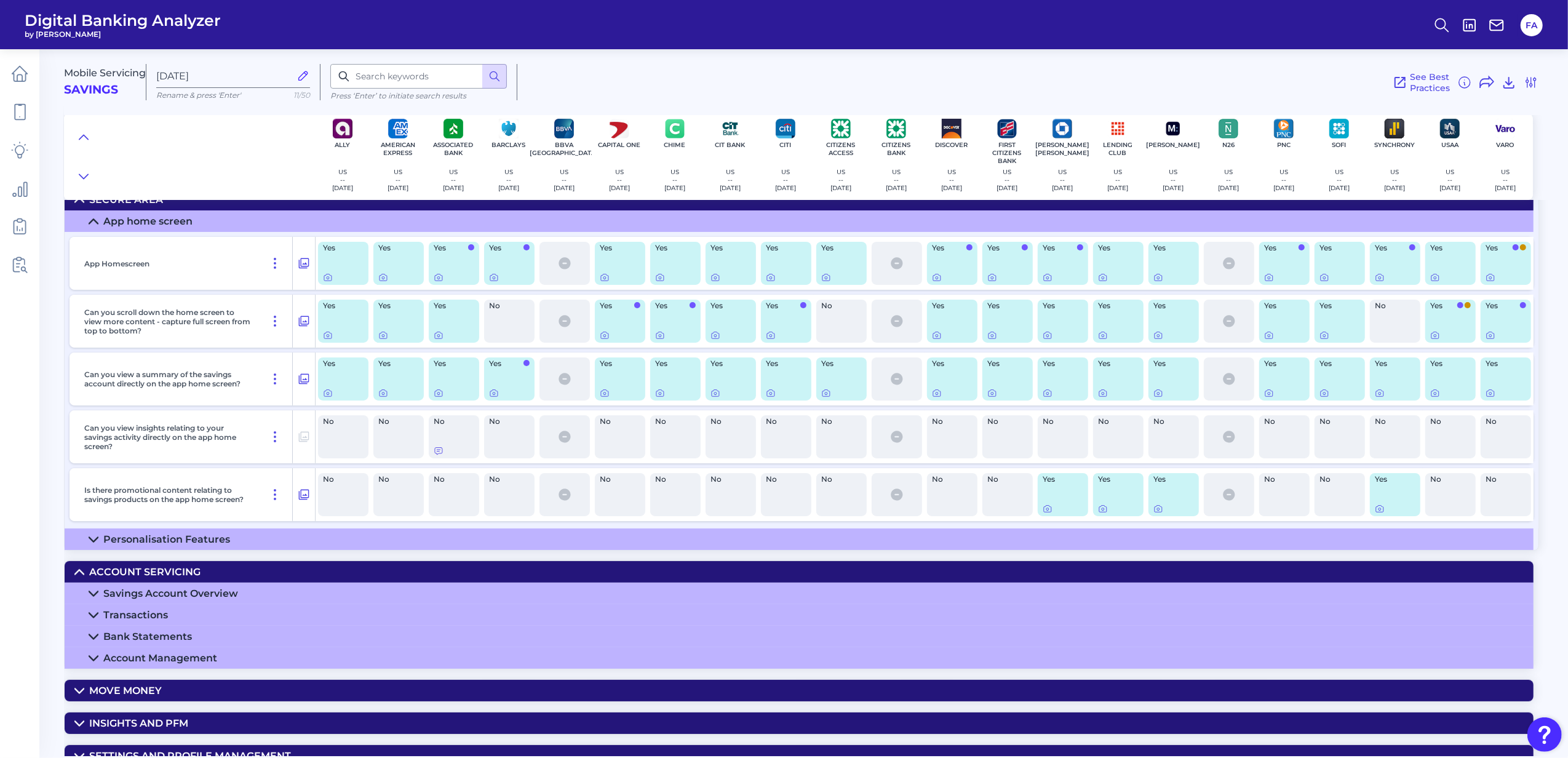
scroll to position [169, 0]
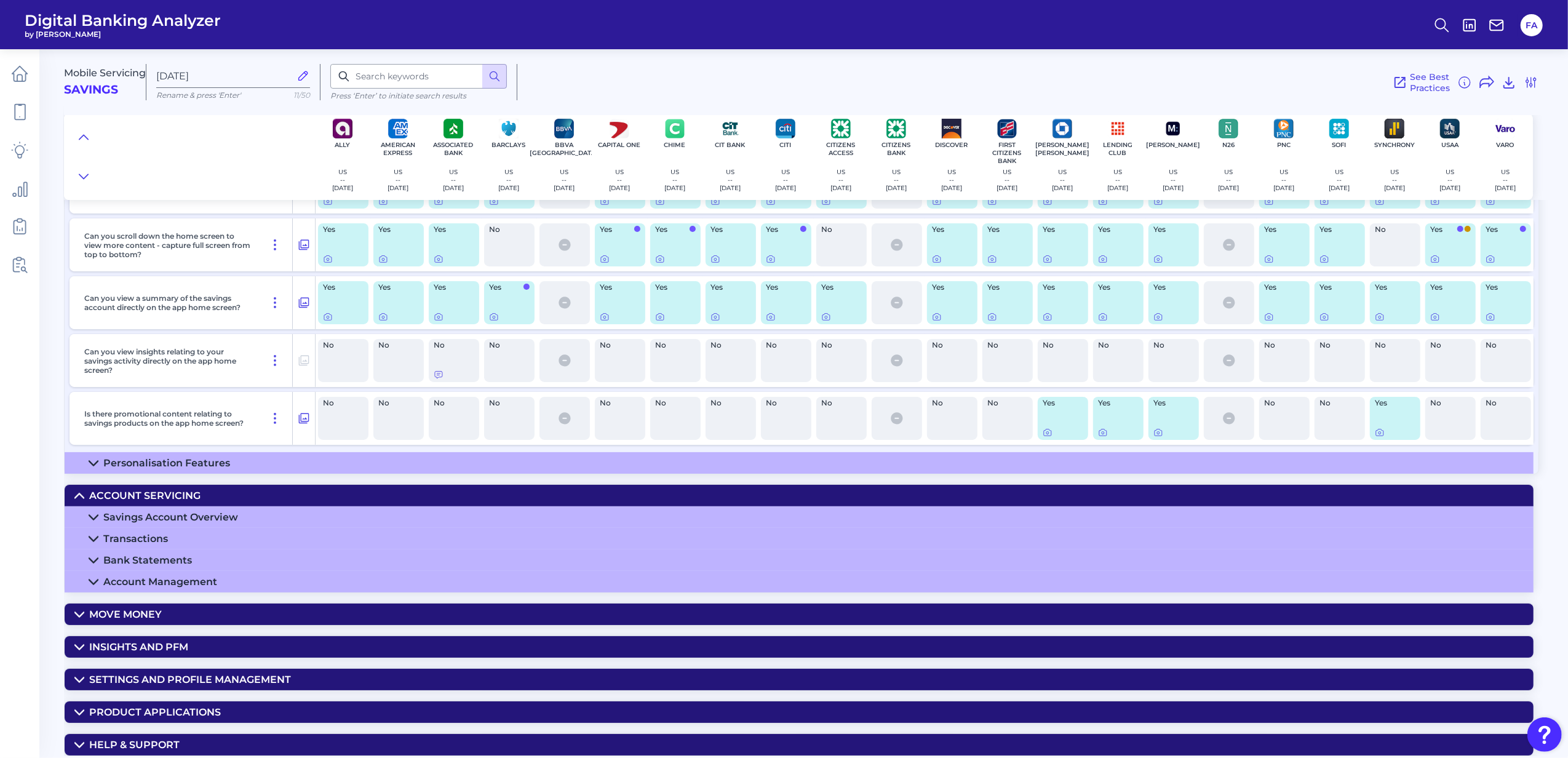
click at [85, 541] on summary "Transactions" at bounding box center [799, 539] width 1470 height 21
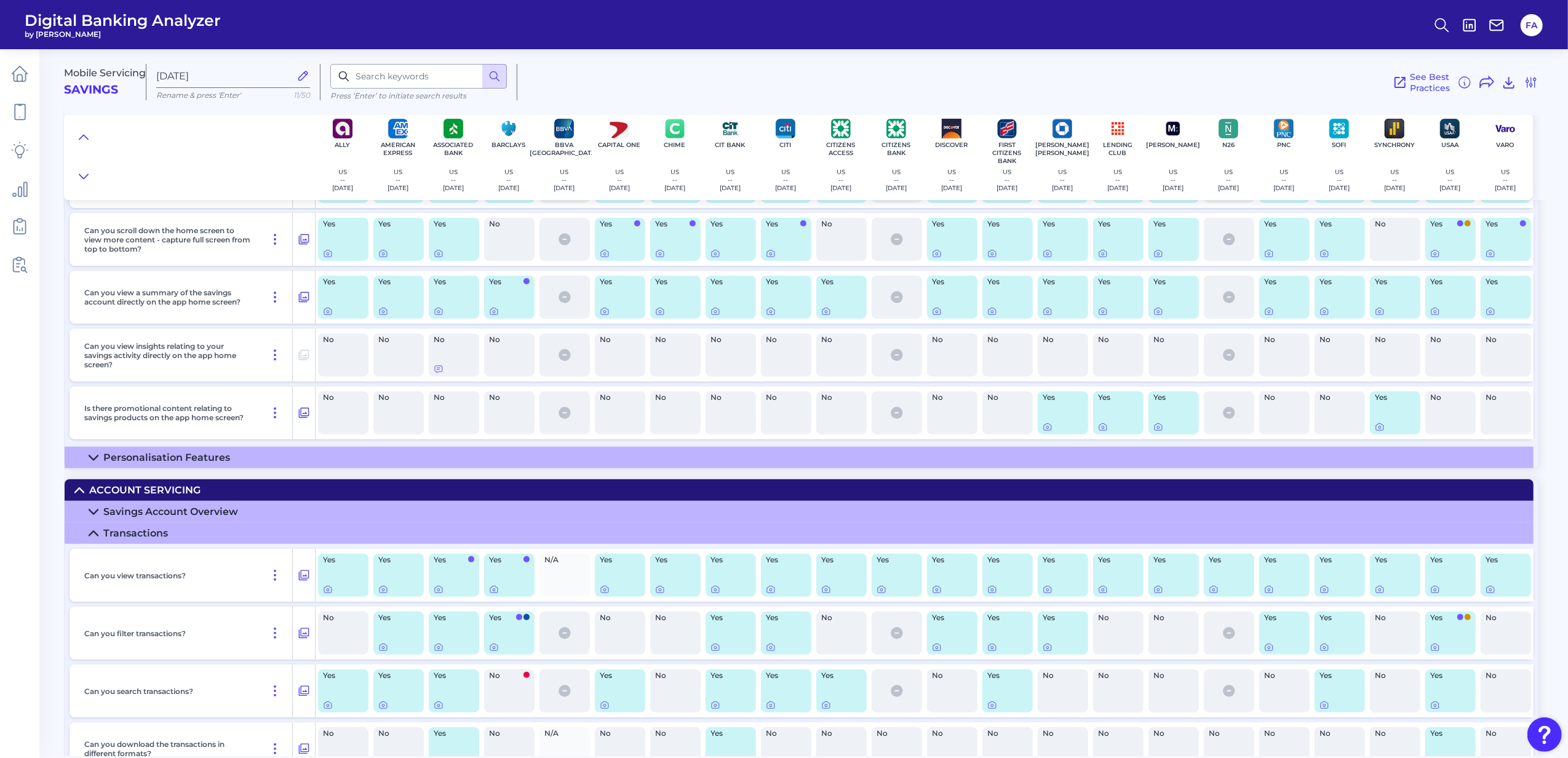
click at [119, 513] on div "Savings Account Overview" at bounding box center [170, 512] width 134 height 12
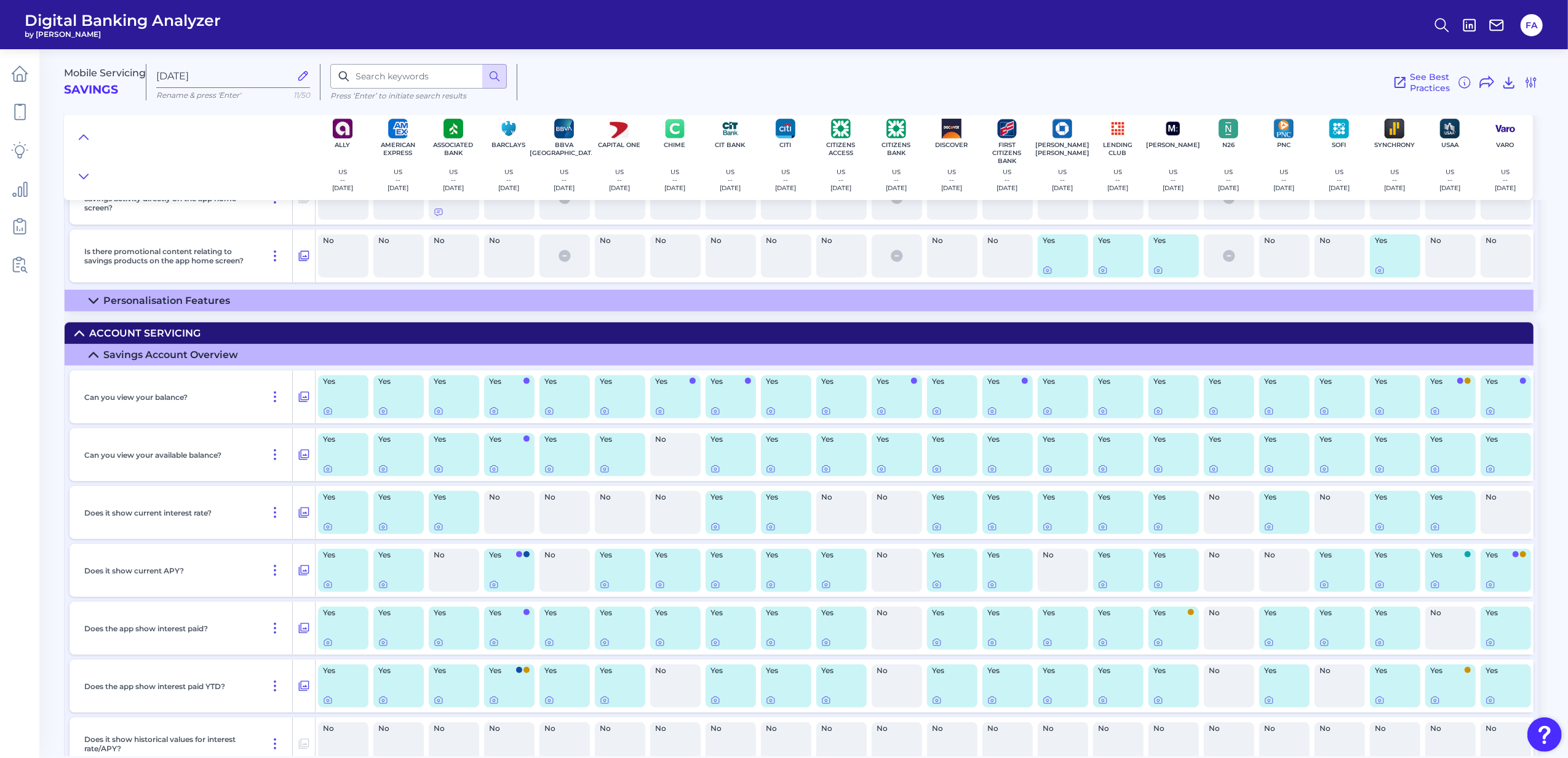
scroll to position [333, 0]
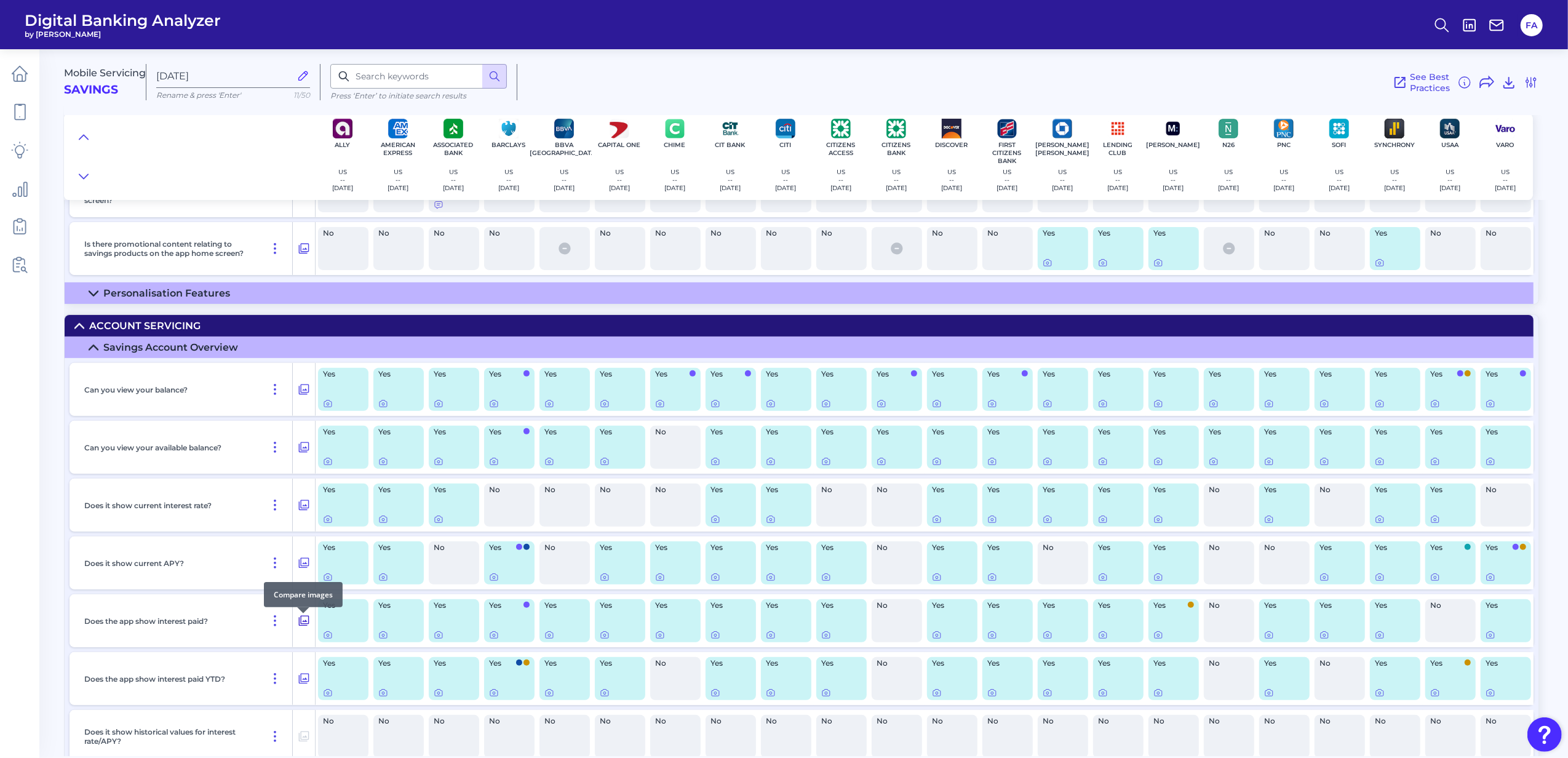
click at [298, 627] on icon at bounding box center [304, 621] width 13 height 15
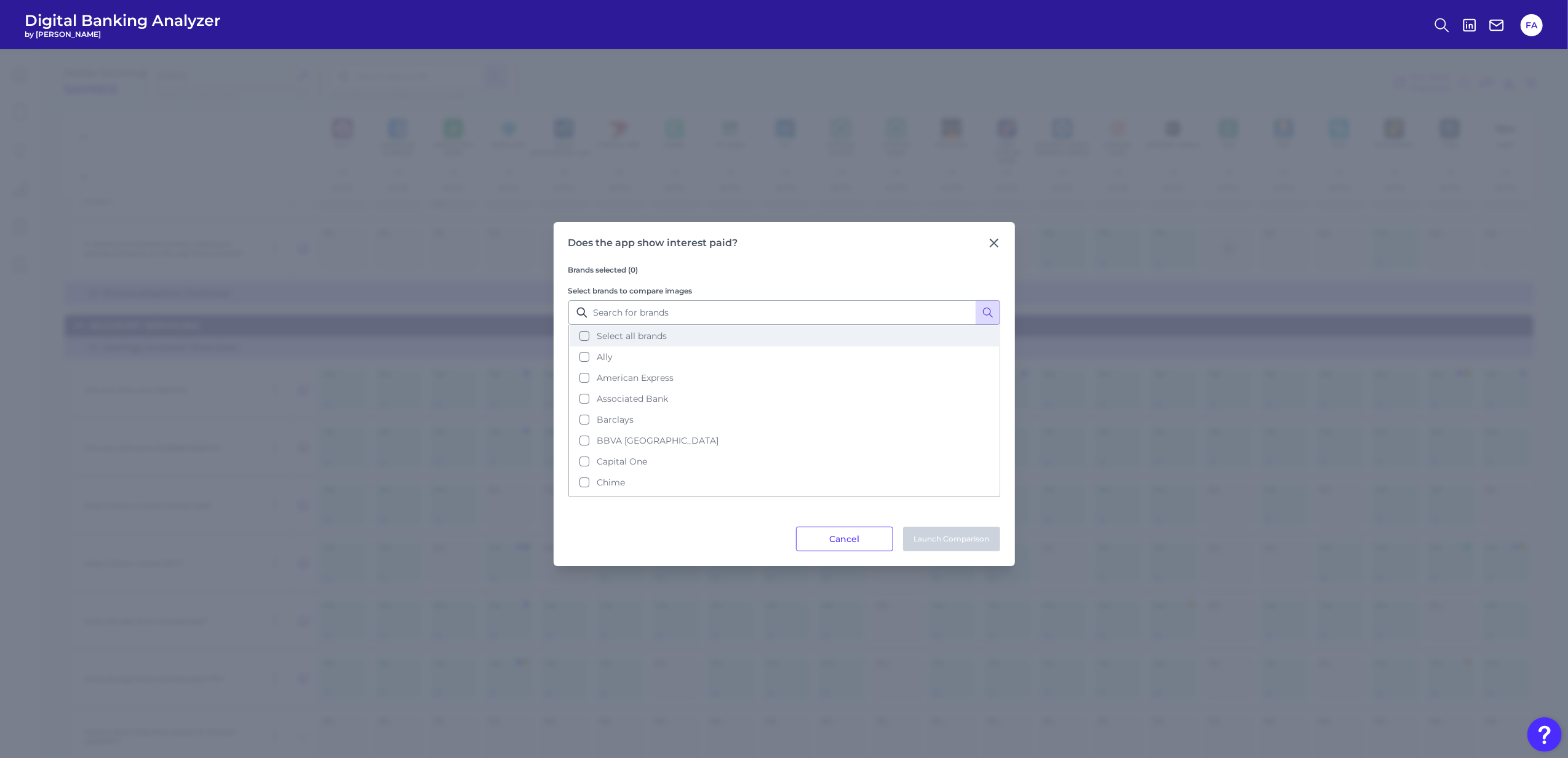
click at [812, 338] on button "Select all brands" at bounding box center [784, 335] width 429 height 20
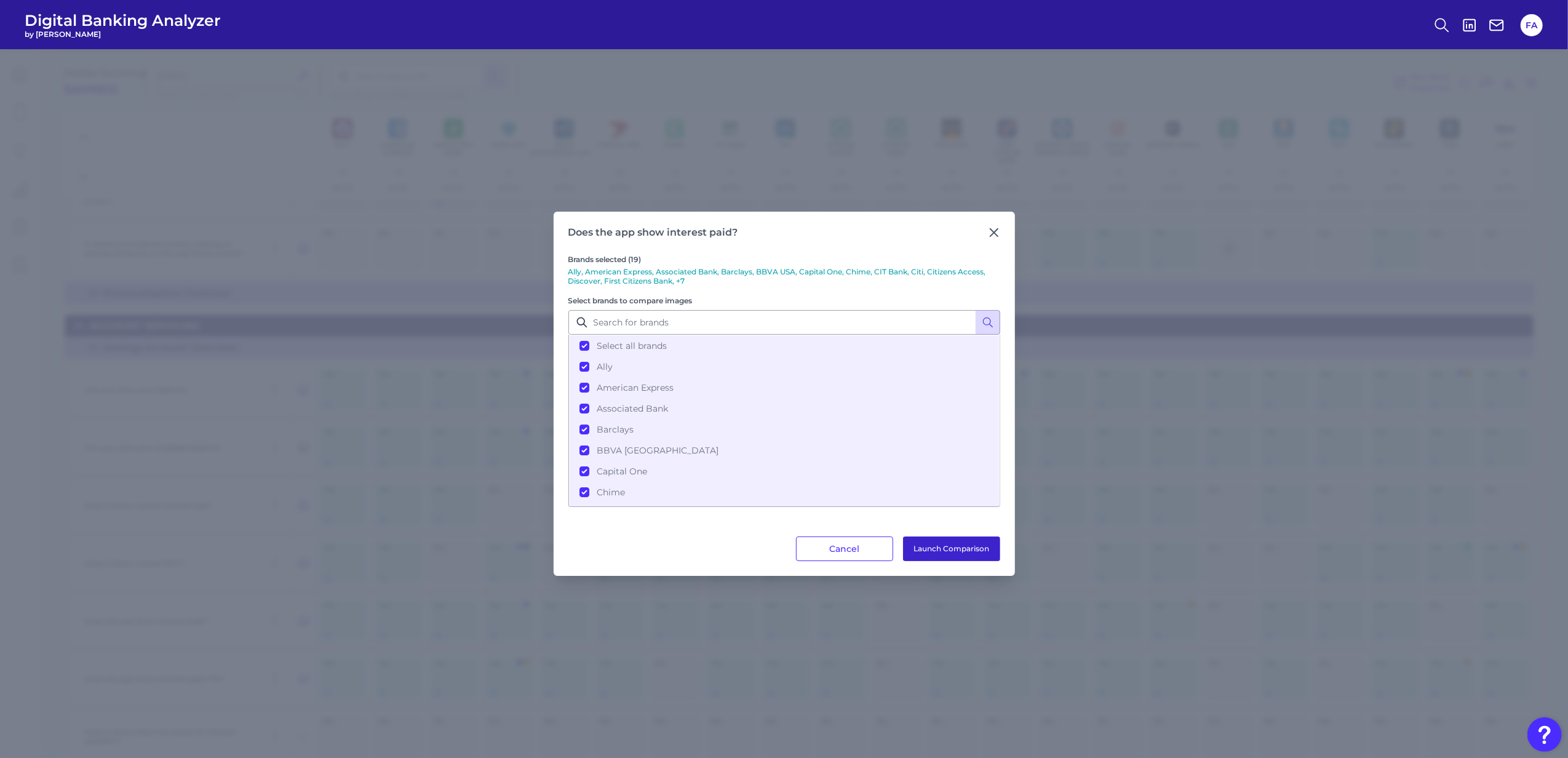
click at [938, 552] on button "Launch Comparison" at bounding box center [952, 549] width 97 height 24
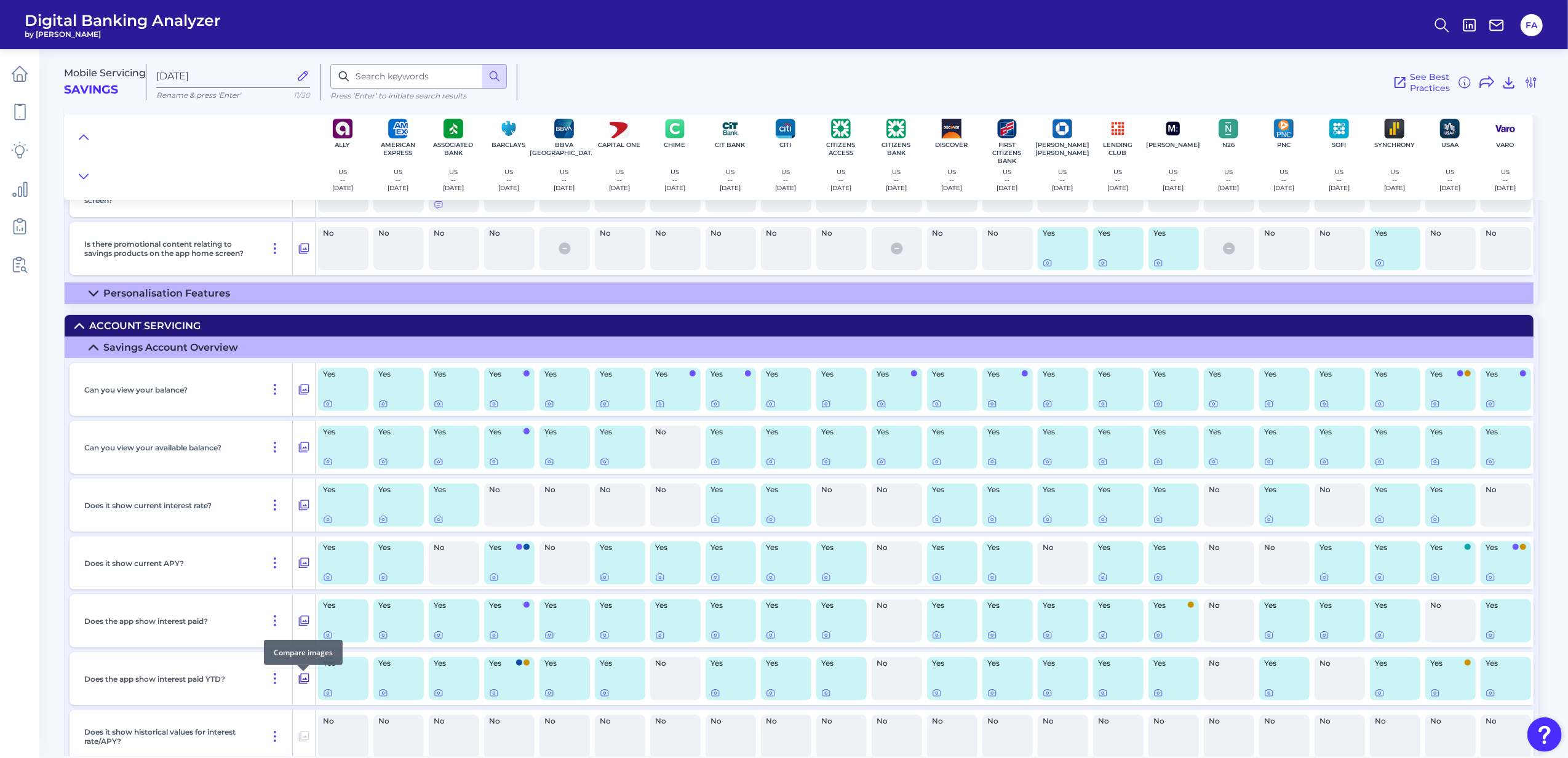
click at [308, 689] on button at bounding box center [304, 679] width 22 height 19
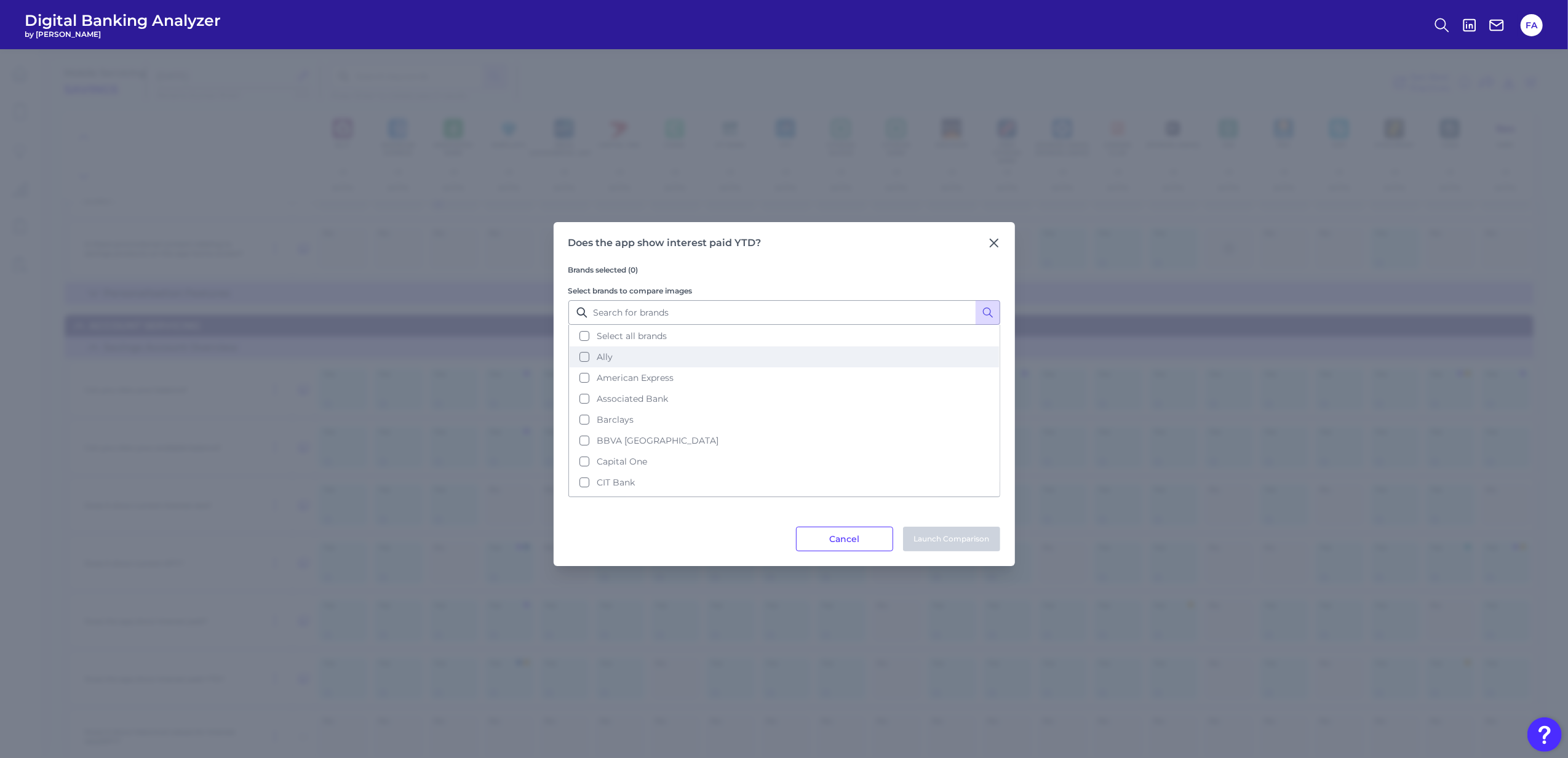
click at [728, 347] on button "Ally" at bounding box center [784, 357] width 429 height 20
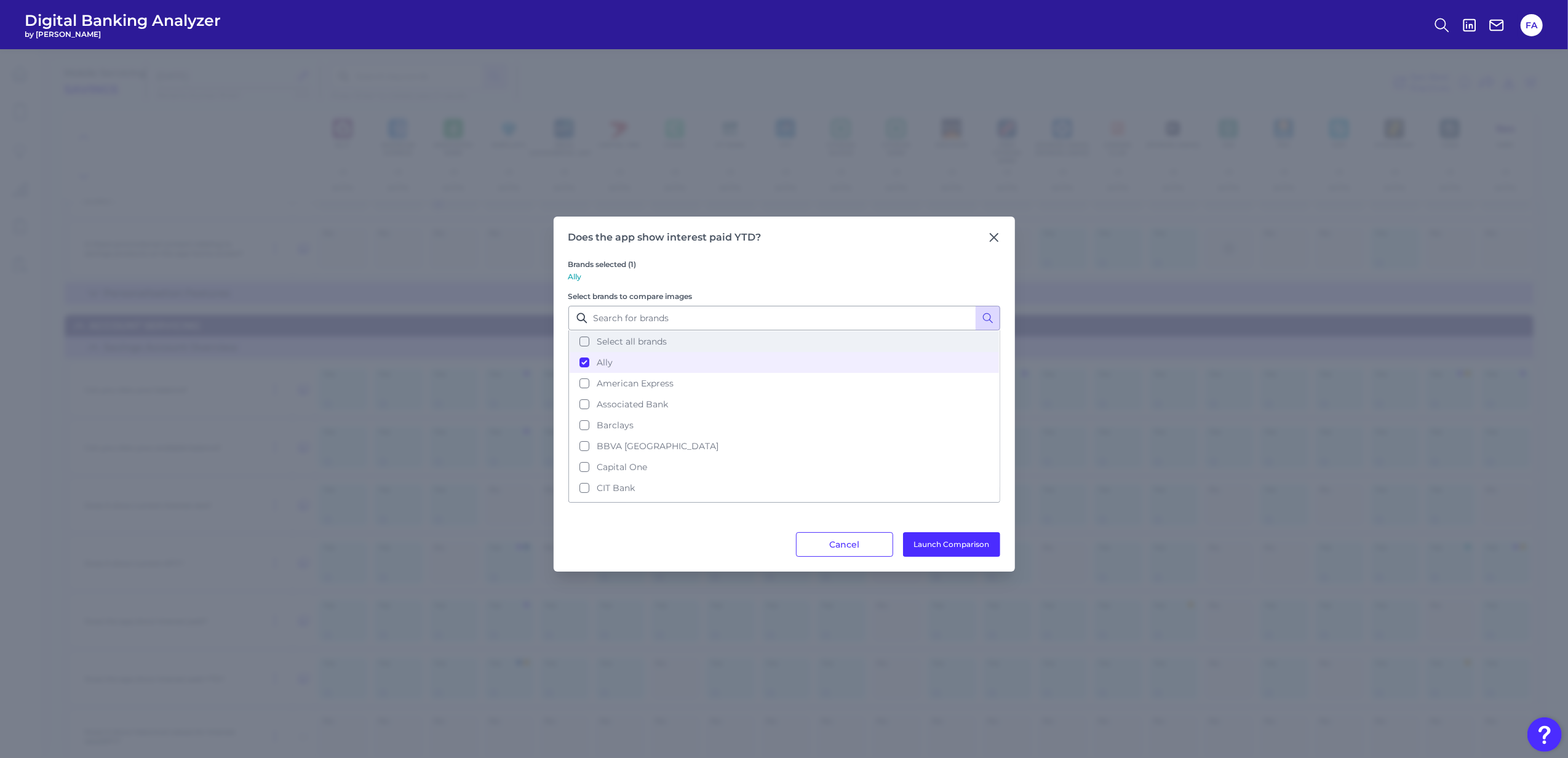
click at [729, 338] on button "Select all brands" at bounding box center [784, 341] width 429 height 20
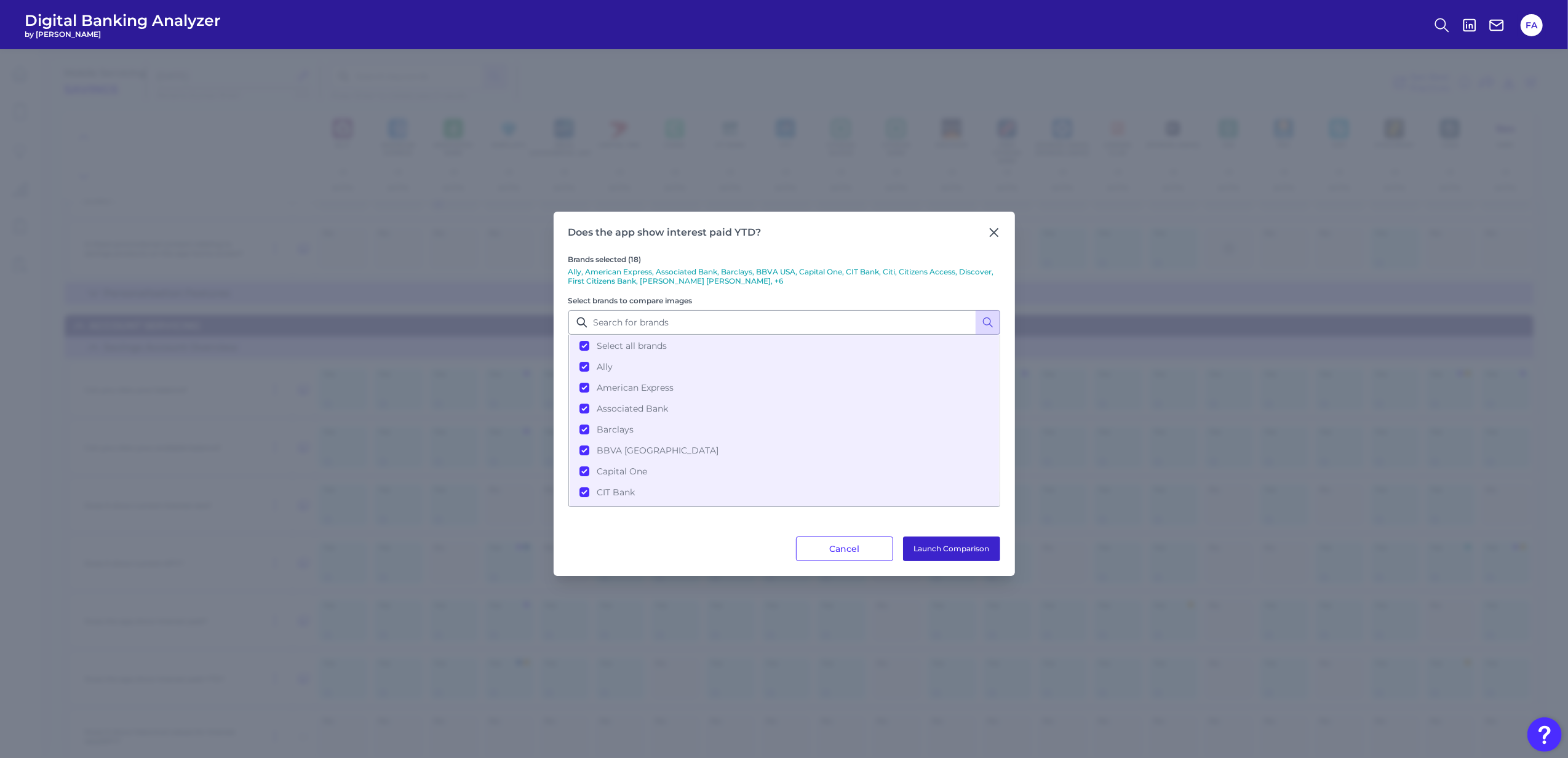
click at [933, 550] on button "Launch Comparison" at bounding box center [952, 549] width 97 height 24
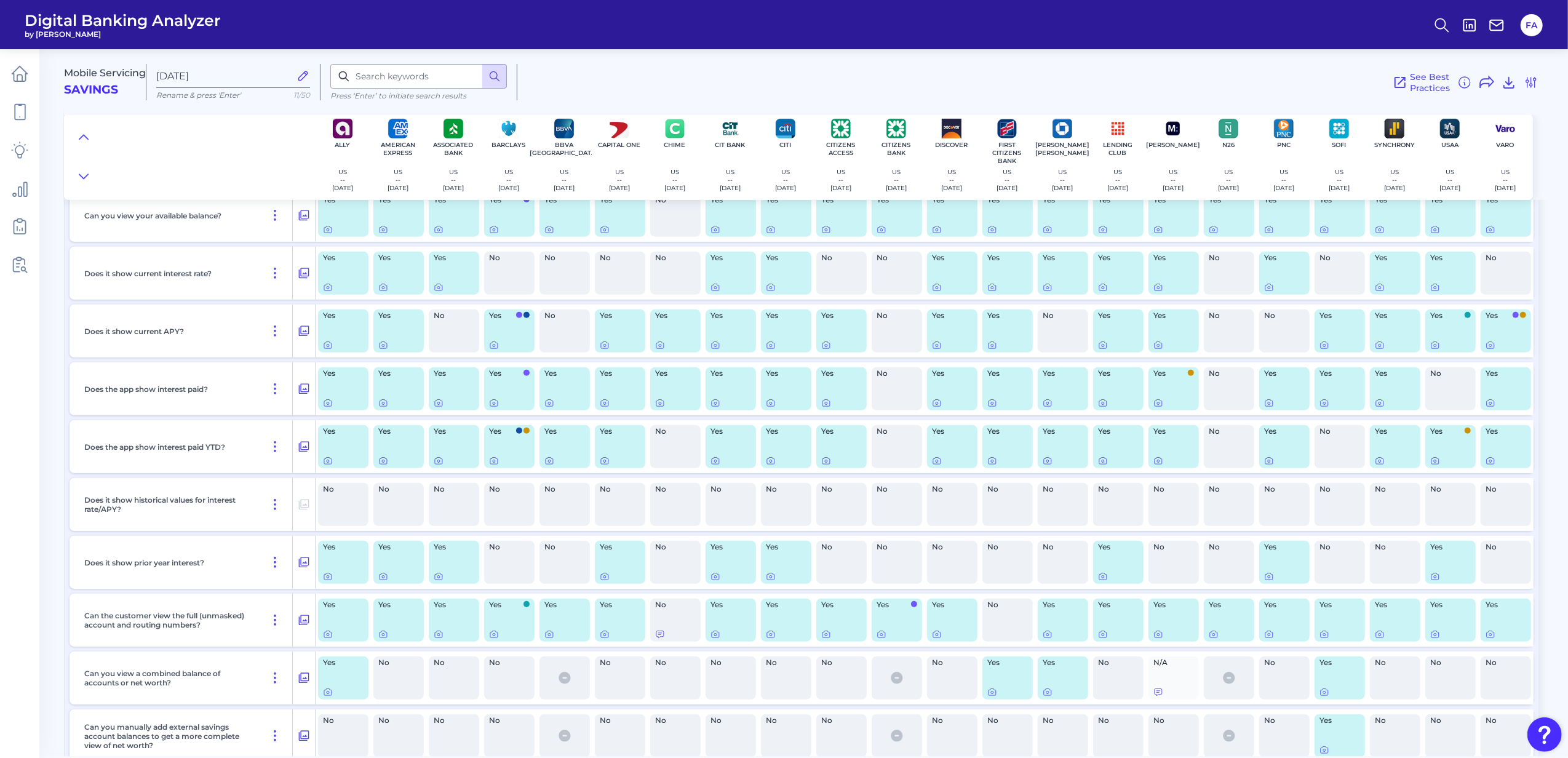
scroll to position [579, 0]
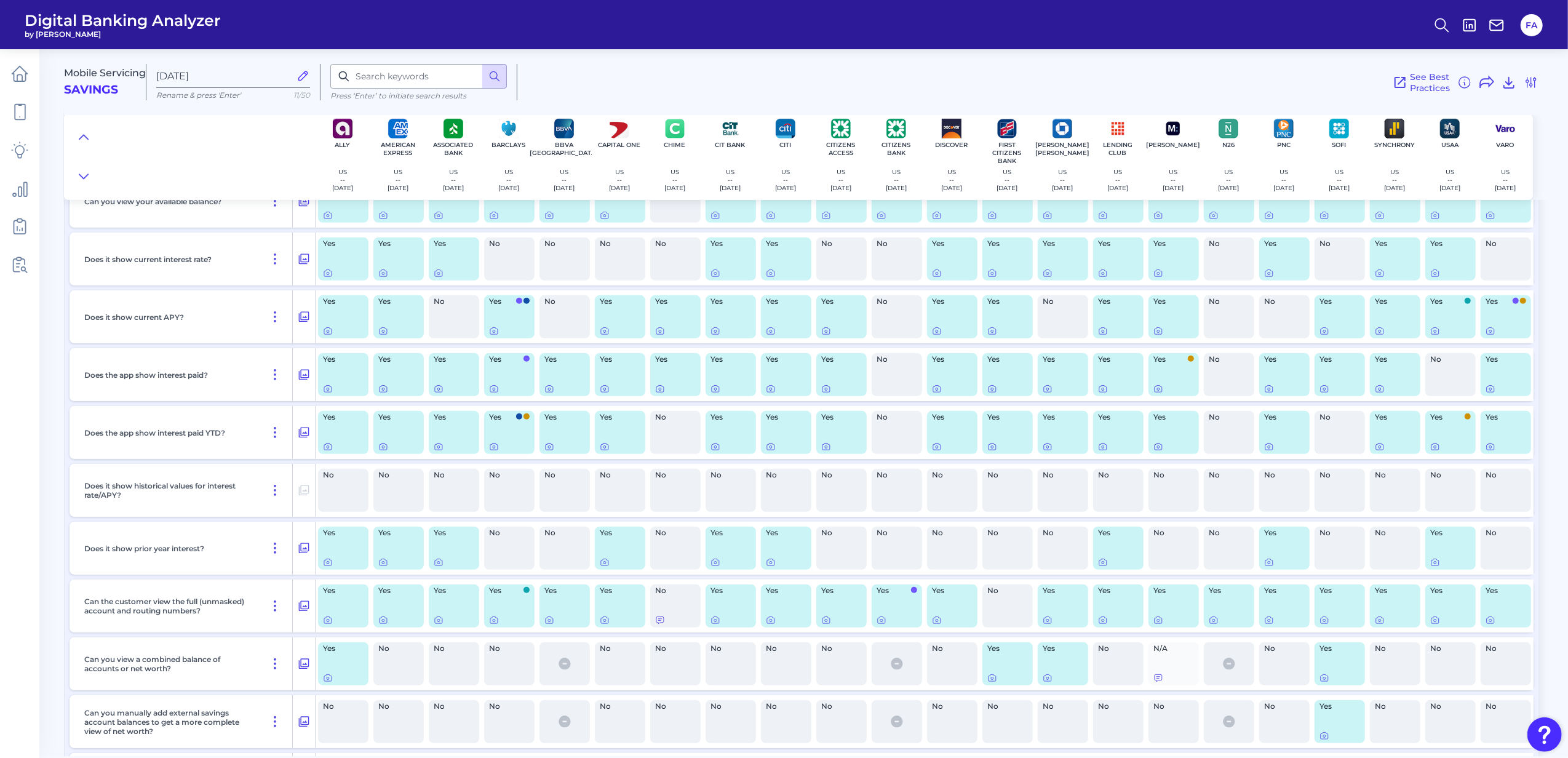
click at [283, 543] on div "Does it show prior year interest?" at bounding box center [185, 549] width 213 height 53
click at [298, 545] on div at bounding box center [303, 541] width 13 height 13
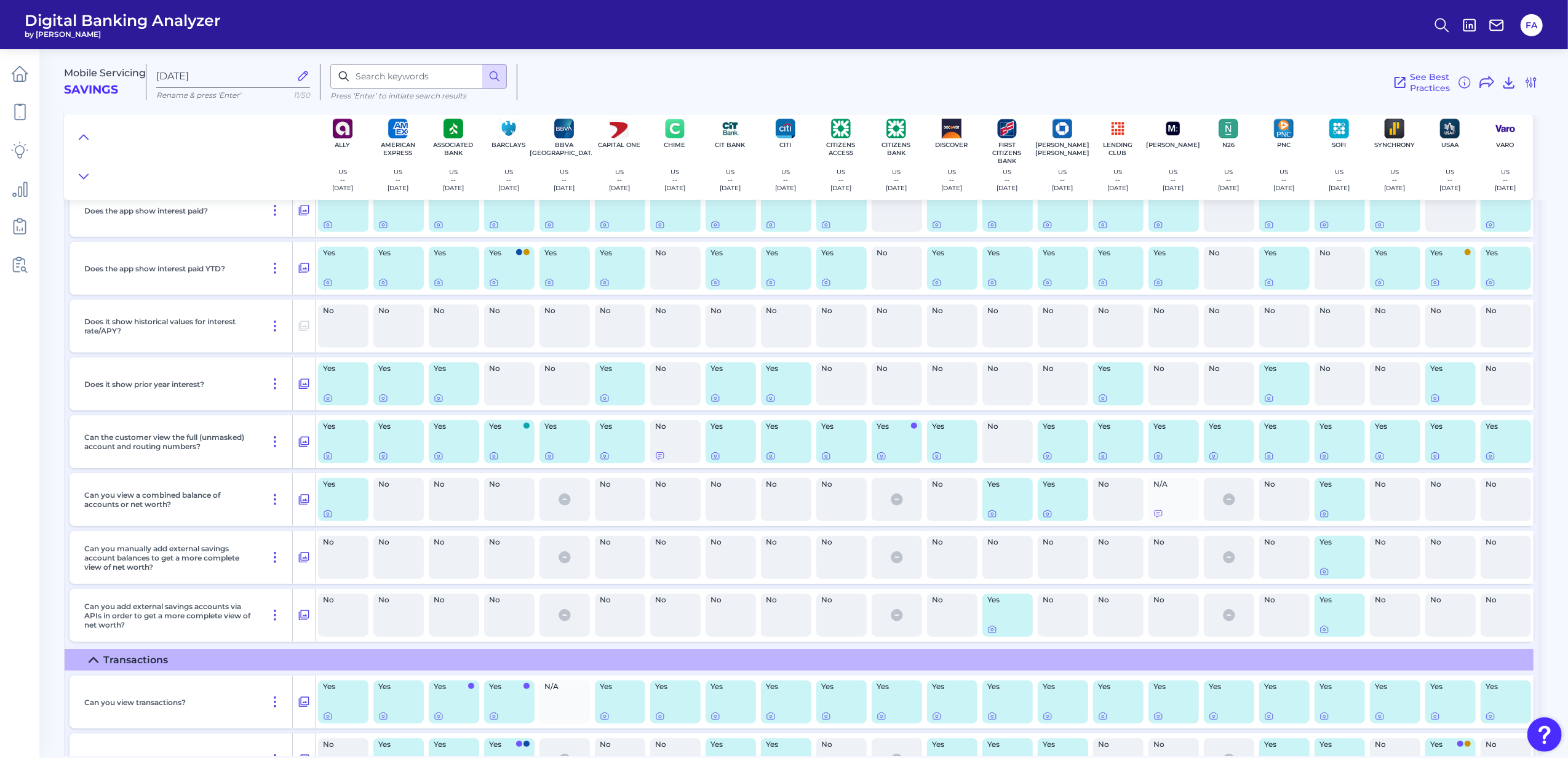
scroll to position [1072, 0]
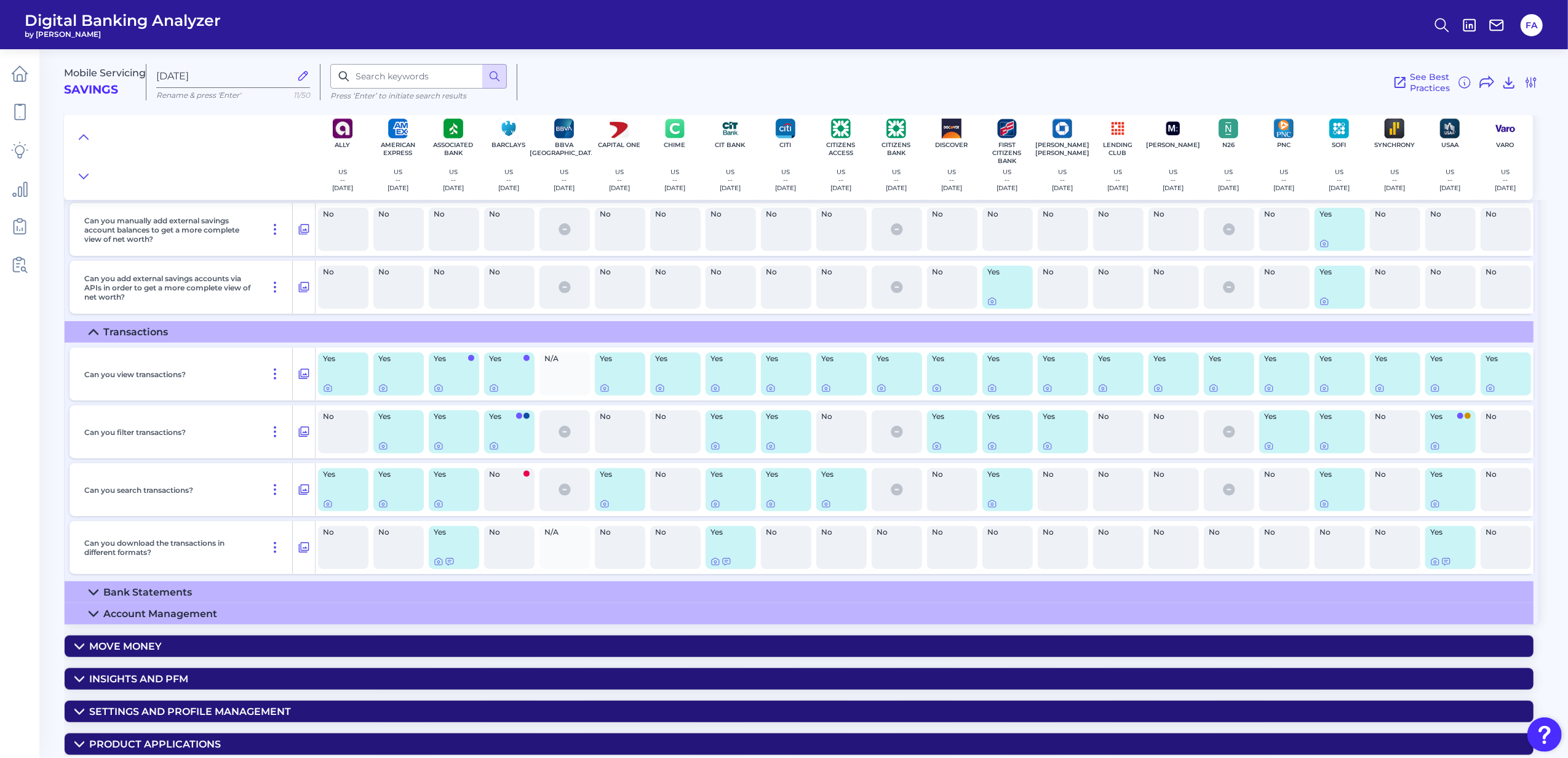
click at [200, 593] on summary "Bank Statements" at bounding box center [799, 592] width 1470 height 21
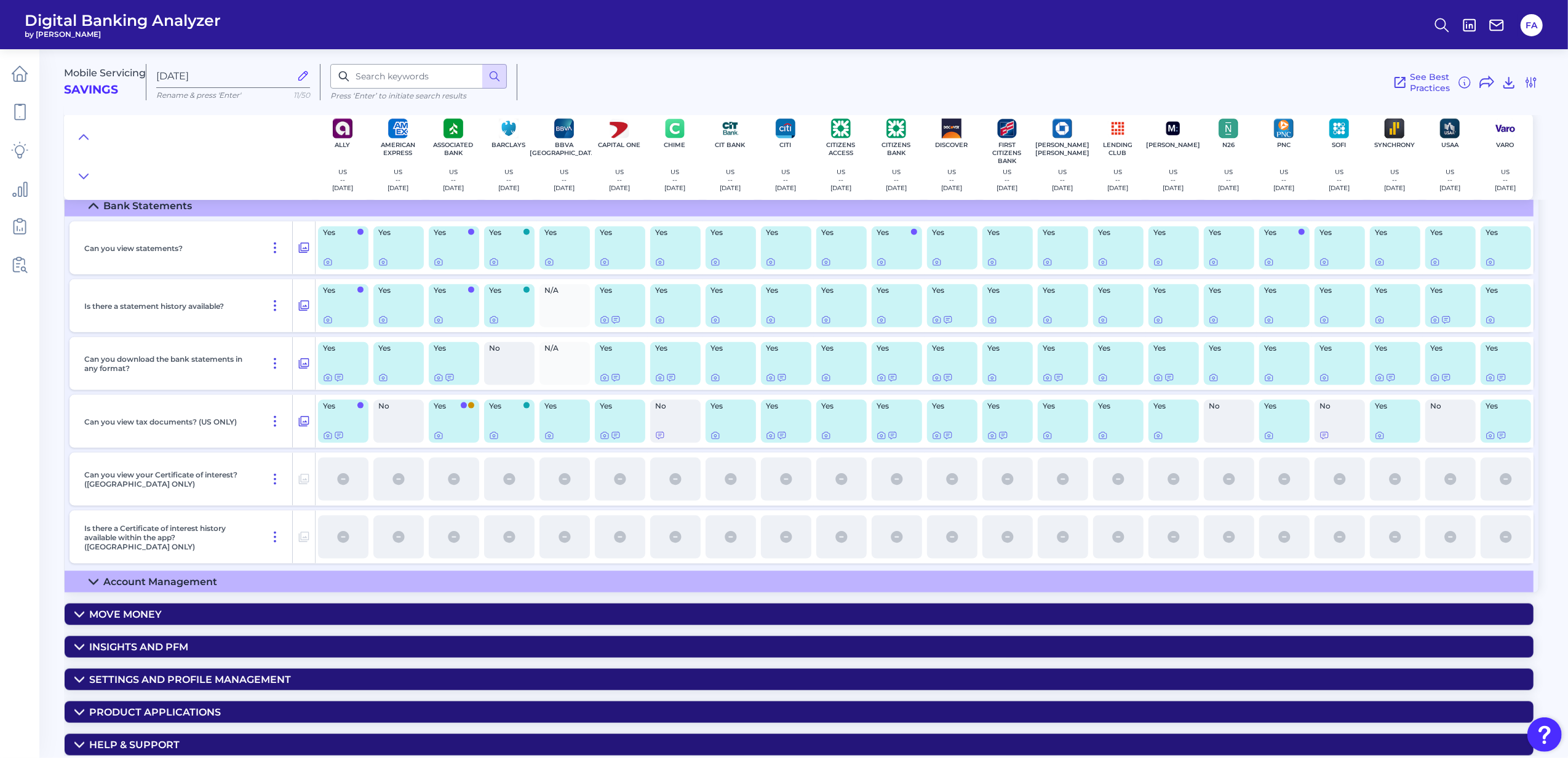
click at [122, 582] on div "Account Management" at bounding box center [160, 582] width 114 height 12
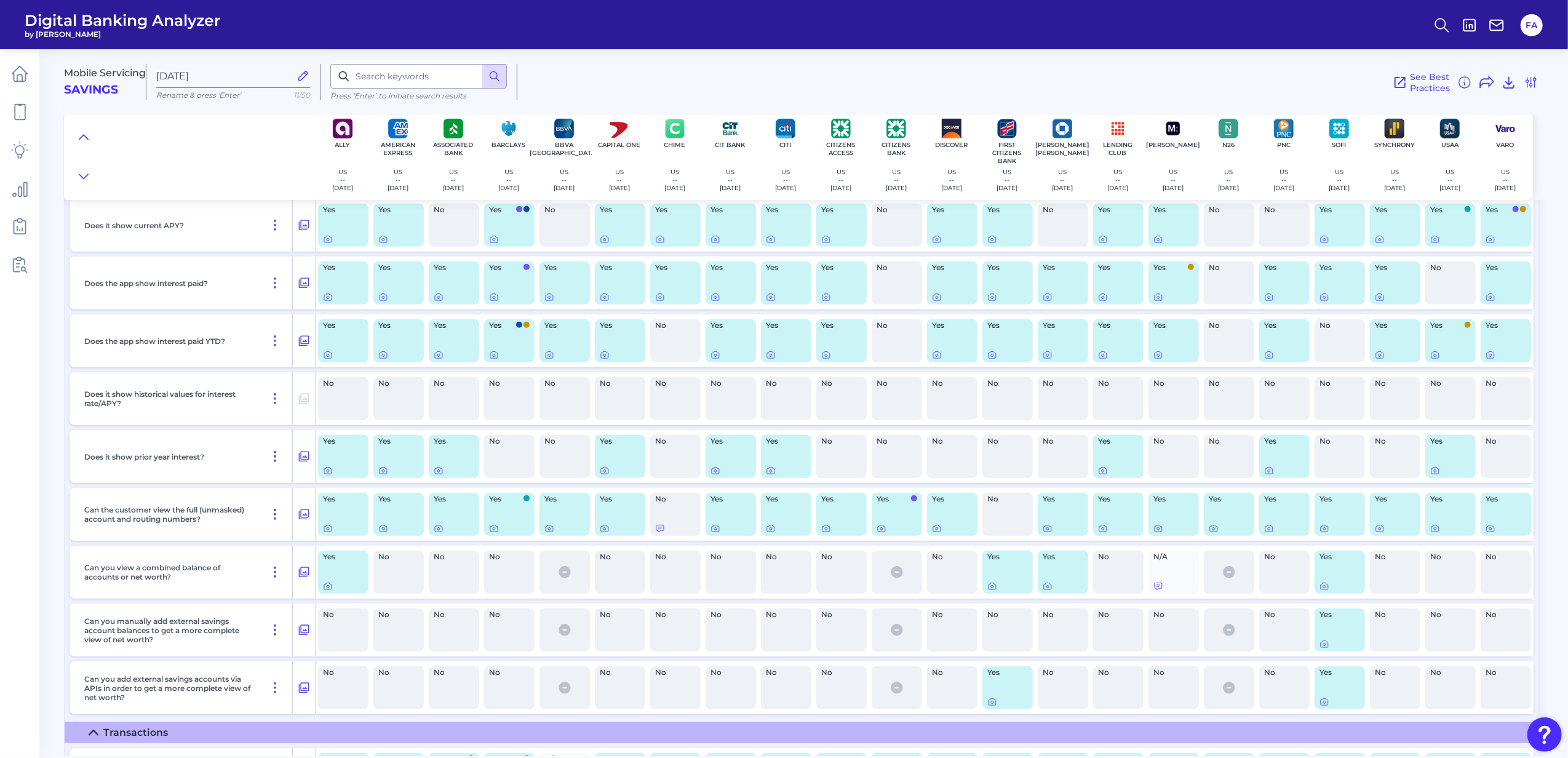
scroll to position [508, 0]
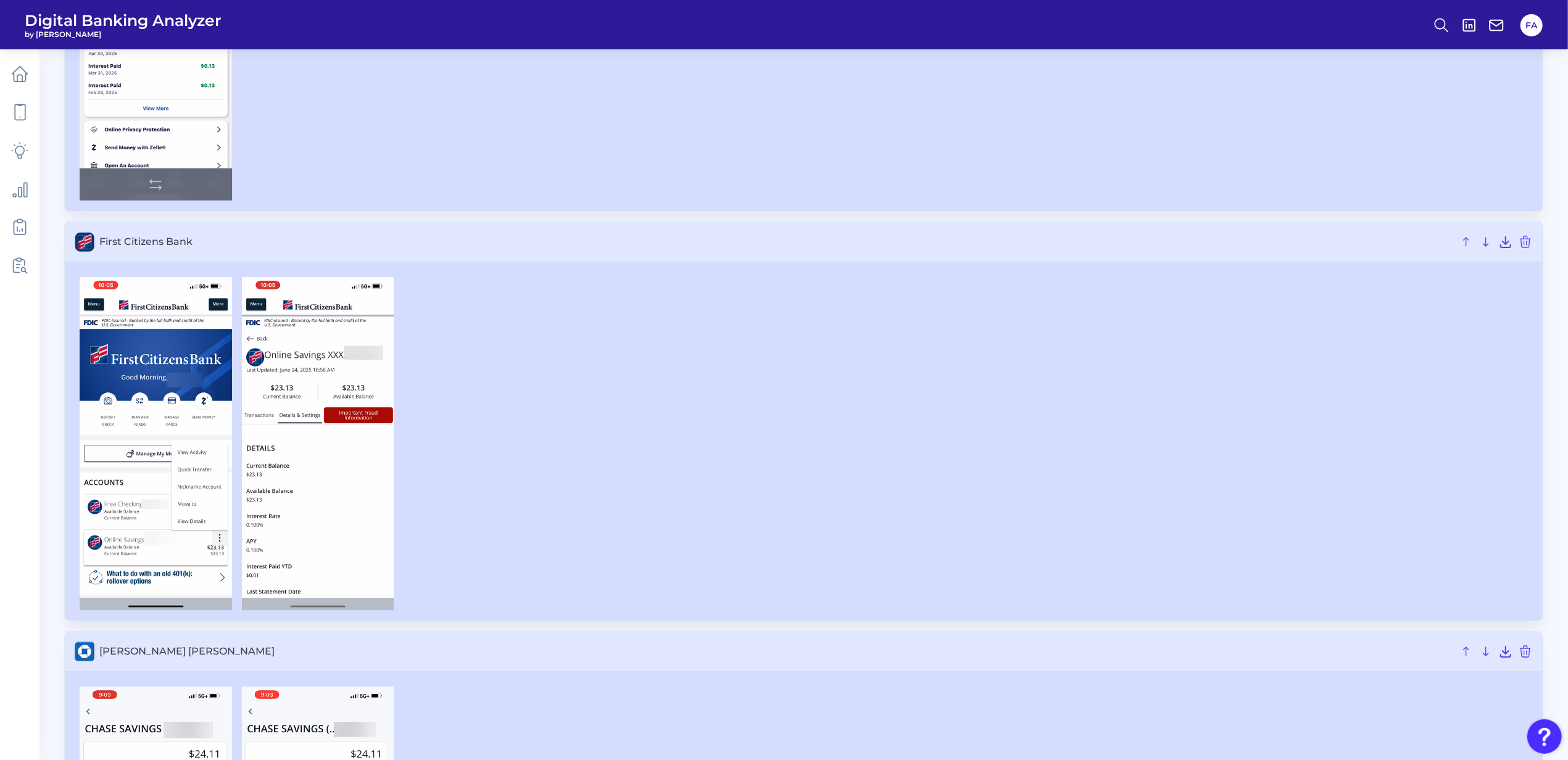
scroll to position [4032, 0]
